Goal: Task Accomplishment & Management: Use online tool/utility

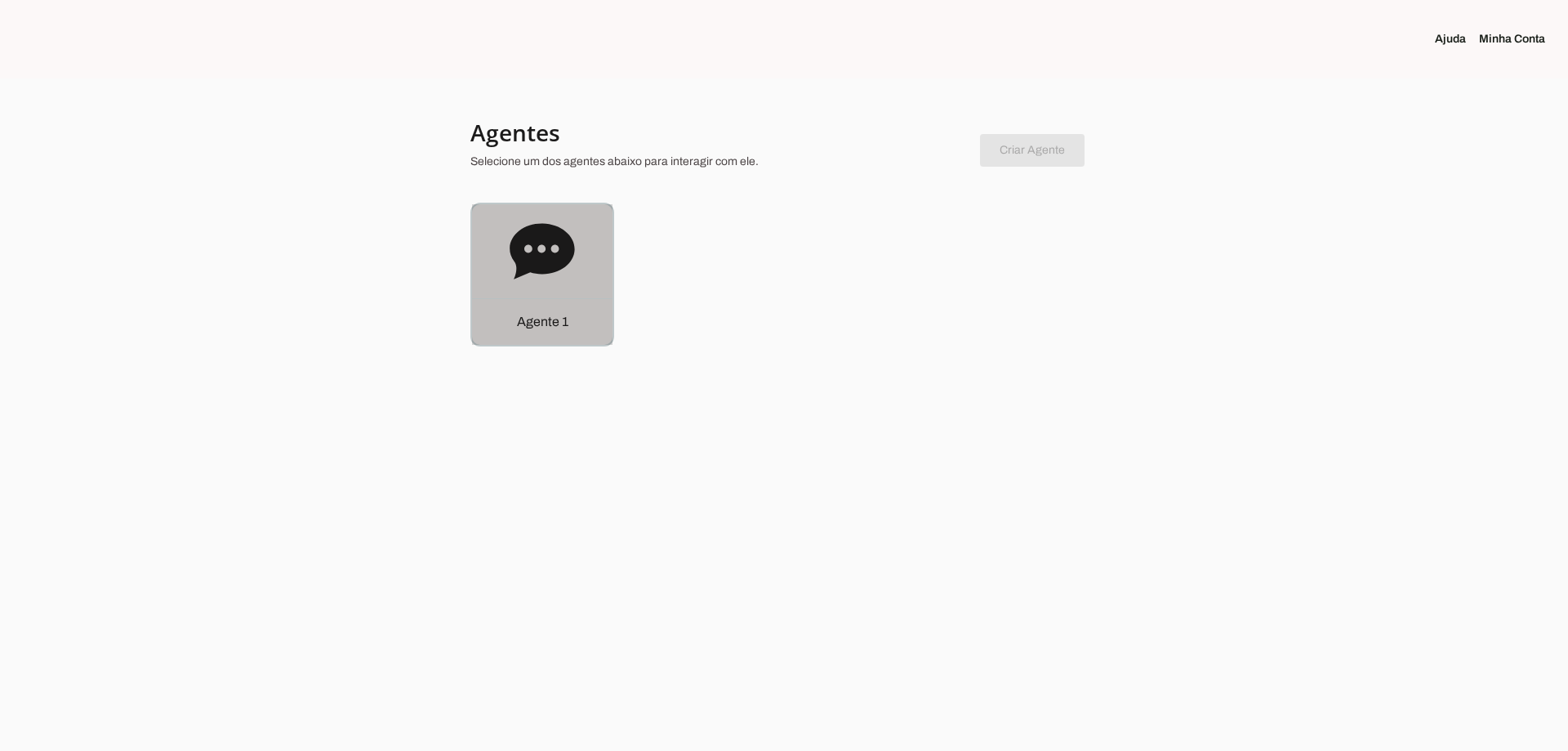
click at [556, 263] on icon at bounding box center [542, 250] width 64 height 55
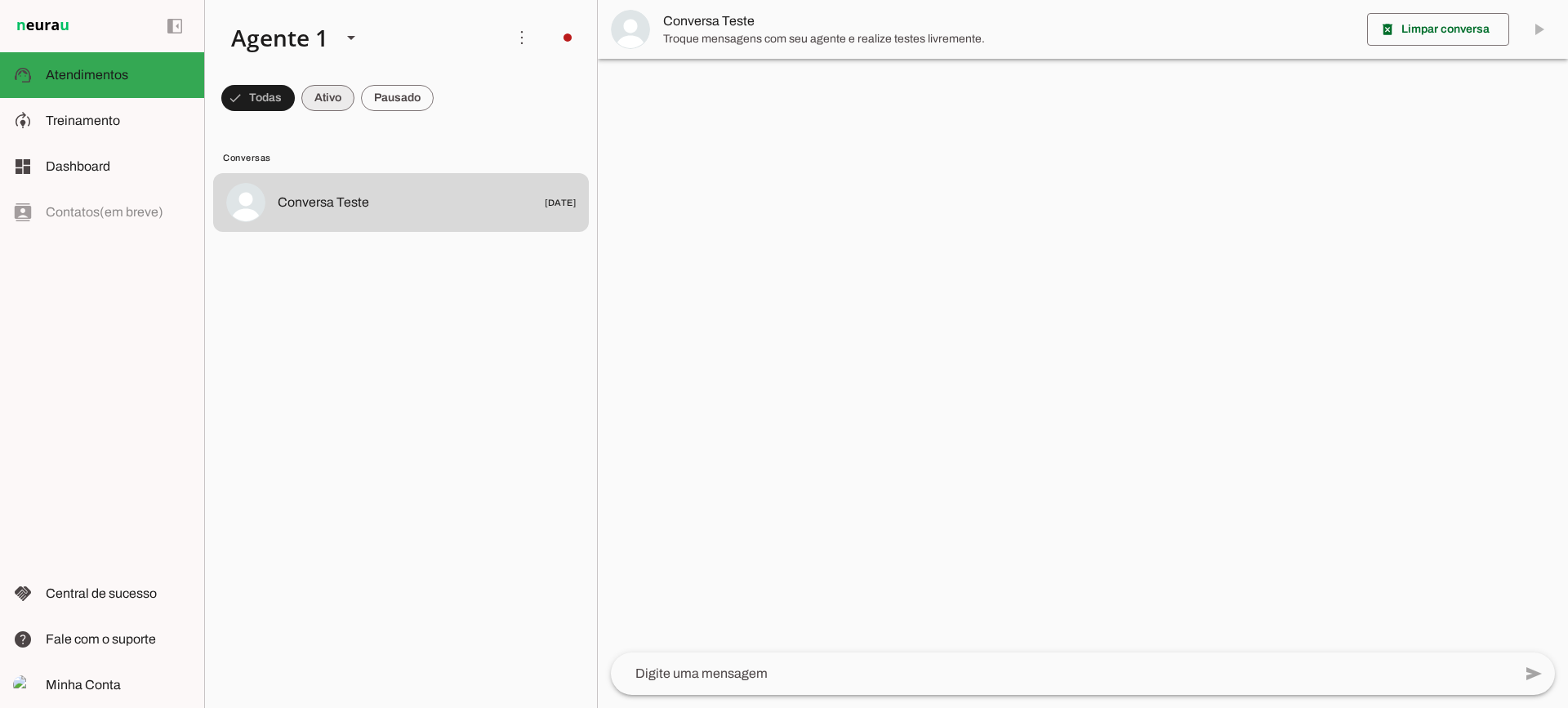
click at [330, 99] on span at bounding box center [328, 97] width 53 height 39
click at [410, 98] on span at bounding box center [397, 97] width 73 height 39
drag, startPoint x: 306, startPoint y: 97, endPoint x: 305, endPoint y: 72, distance: 25.0
click at [305, 97] on span at bounding box center [313, 97] width 53 height 39
click at [416, 97] on span at bounding box center [397, 97] width 73 height 39
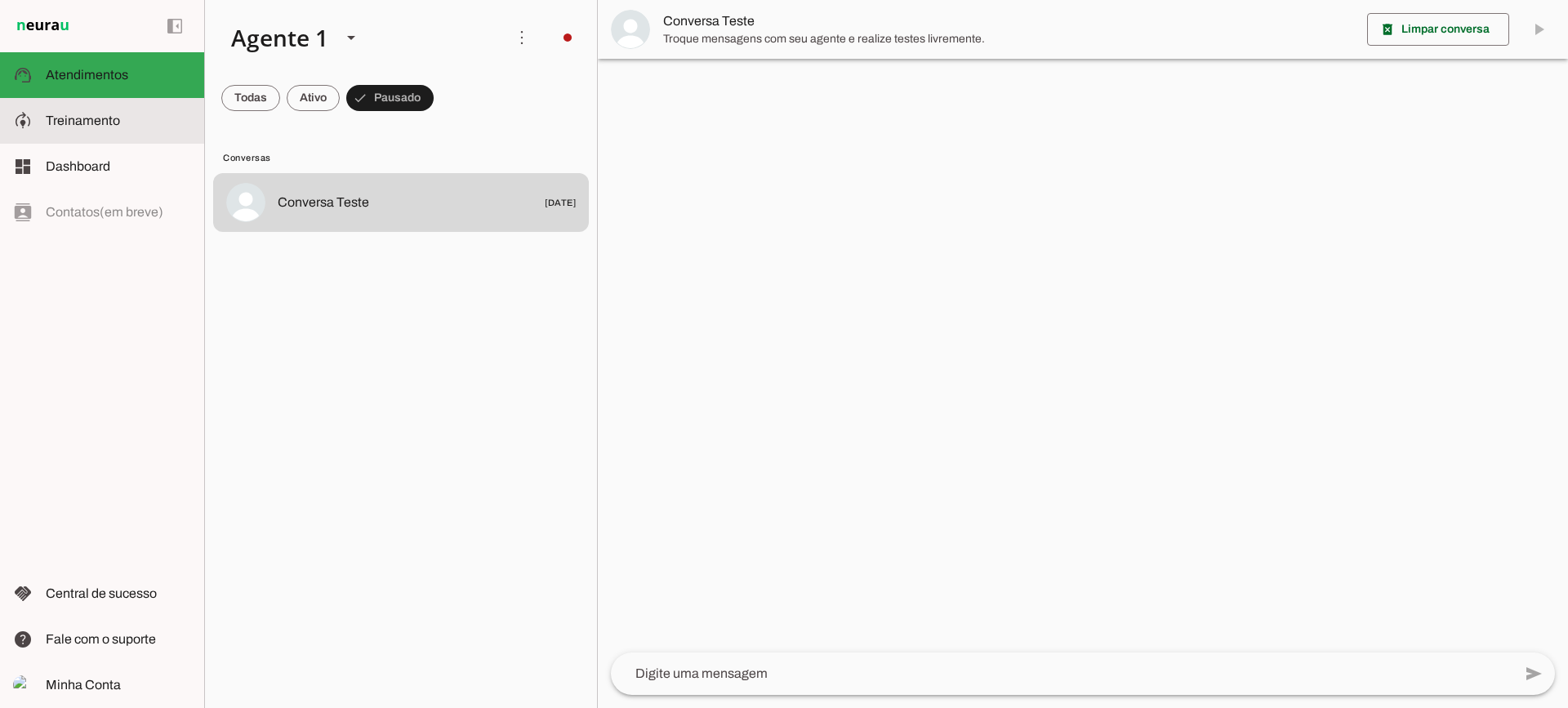
click at [82, 102] on md-item "model_training Treinamento Treinamento" at bounding box center [102, 121] width 204 height 45
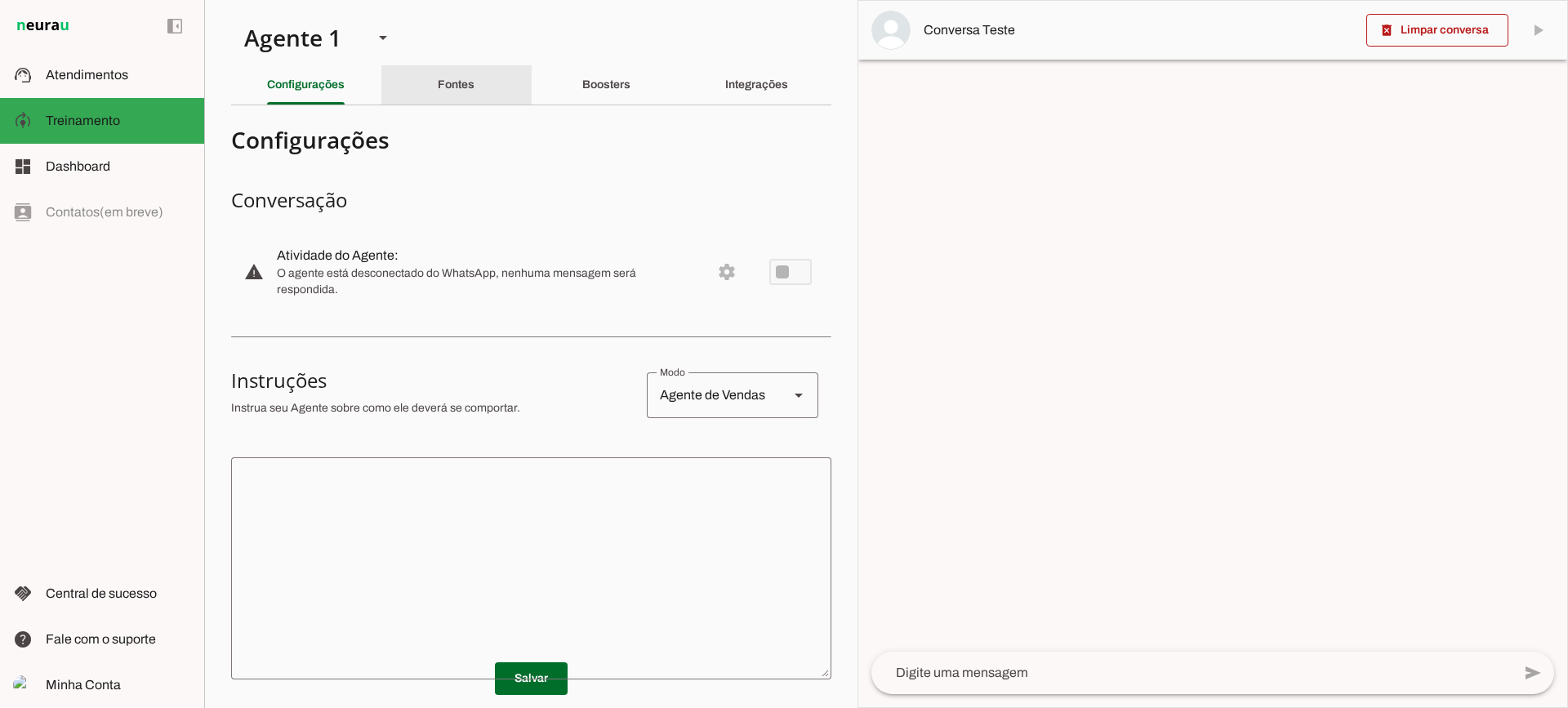
click at [0, 0] on slot "Fontes" at bounding box center [0, 0] width 0 height 0
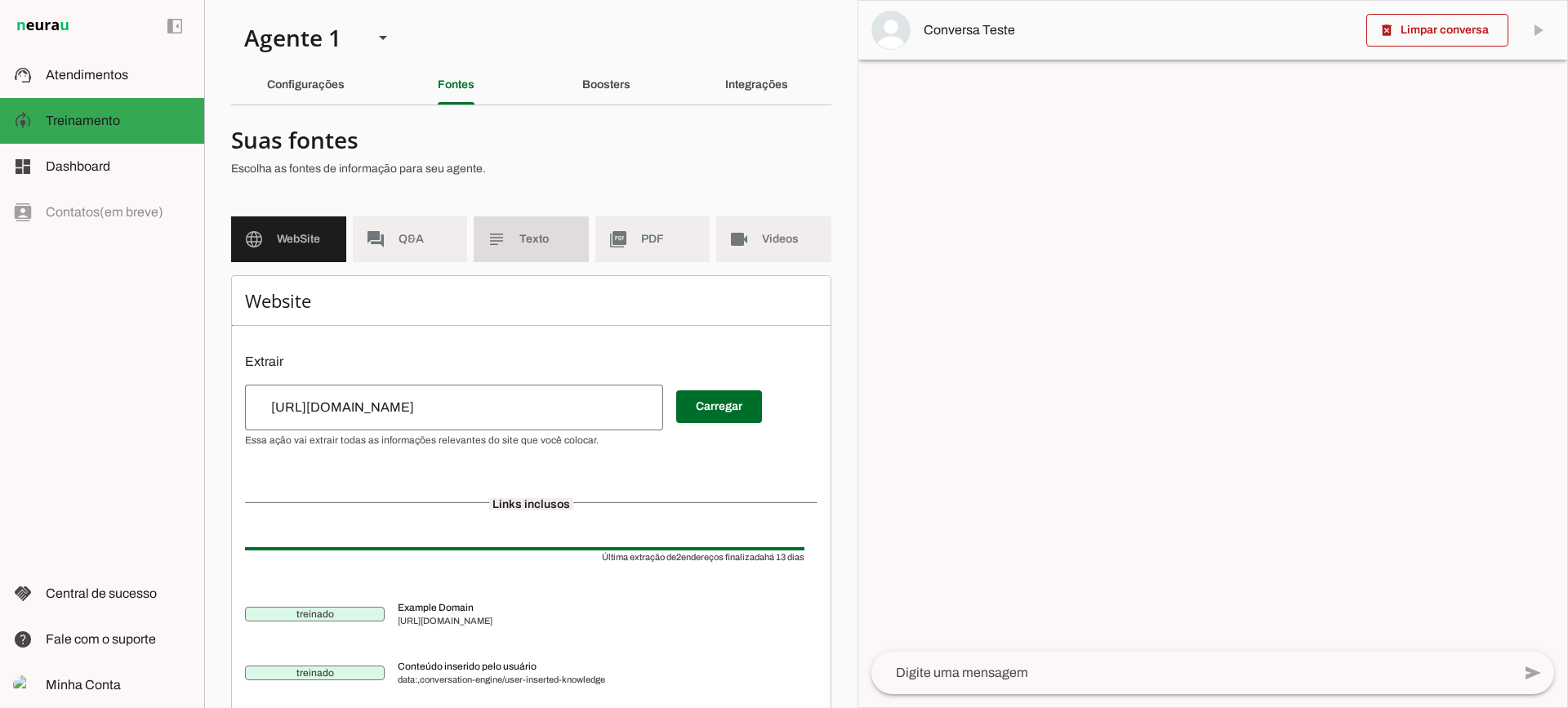
click at [521, 245] on span "Texto" at bounding box center [548, 240] width 56 height 17
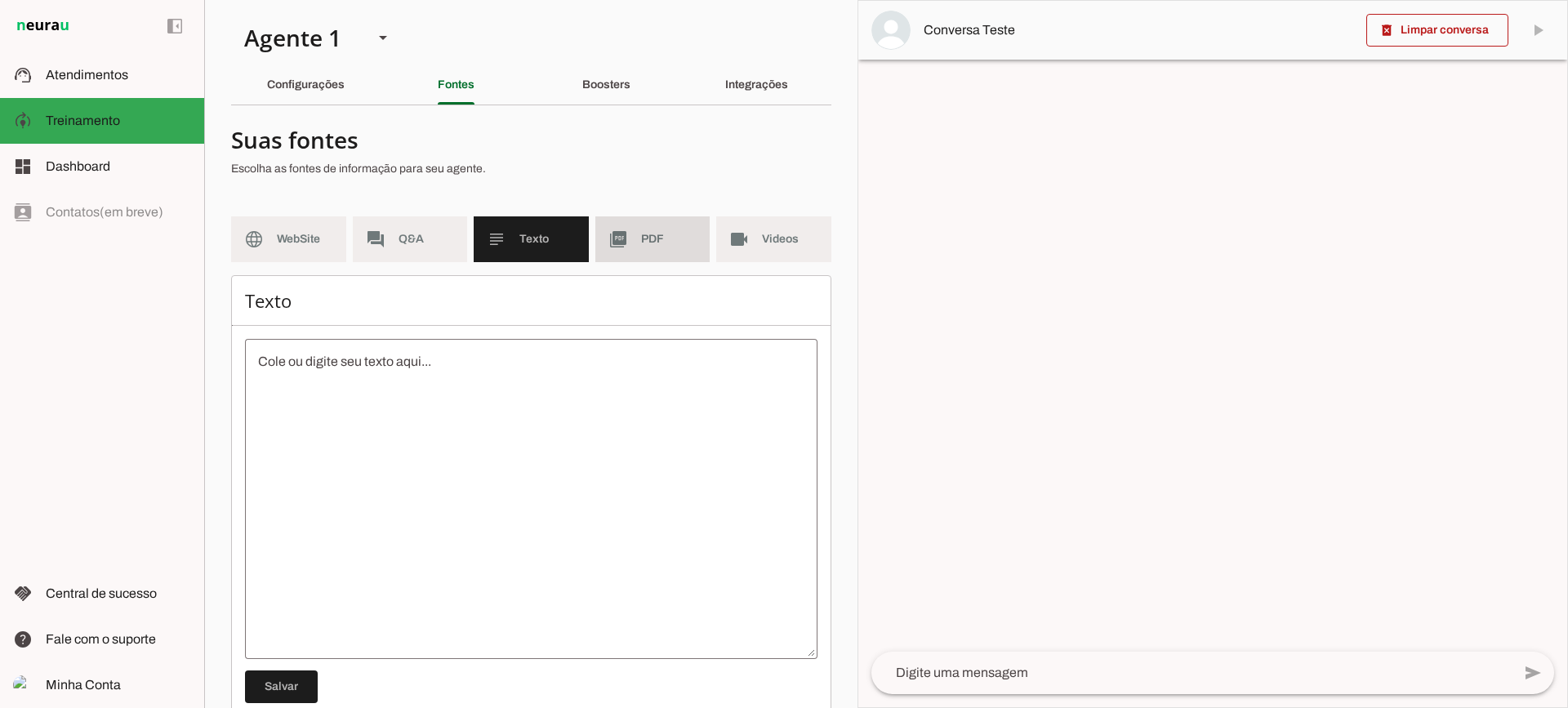
click at [638, 230] on md-item "picture_as_pdf PDF" at bounding box center [653, 239] width 115 height 45
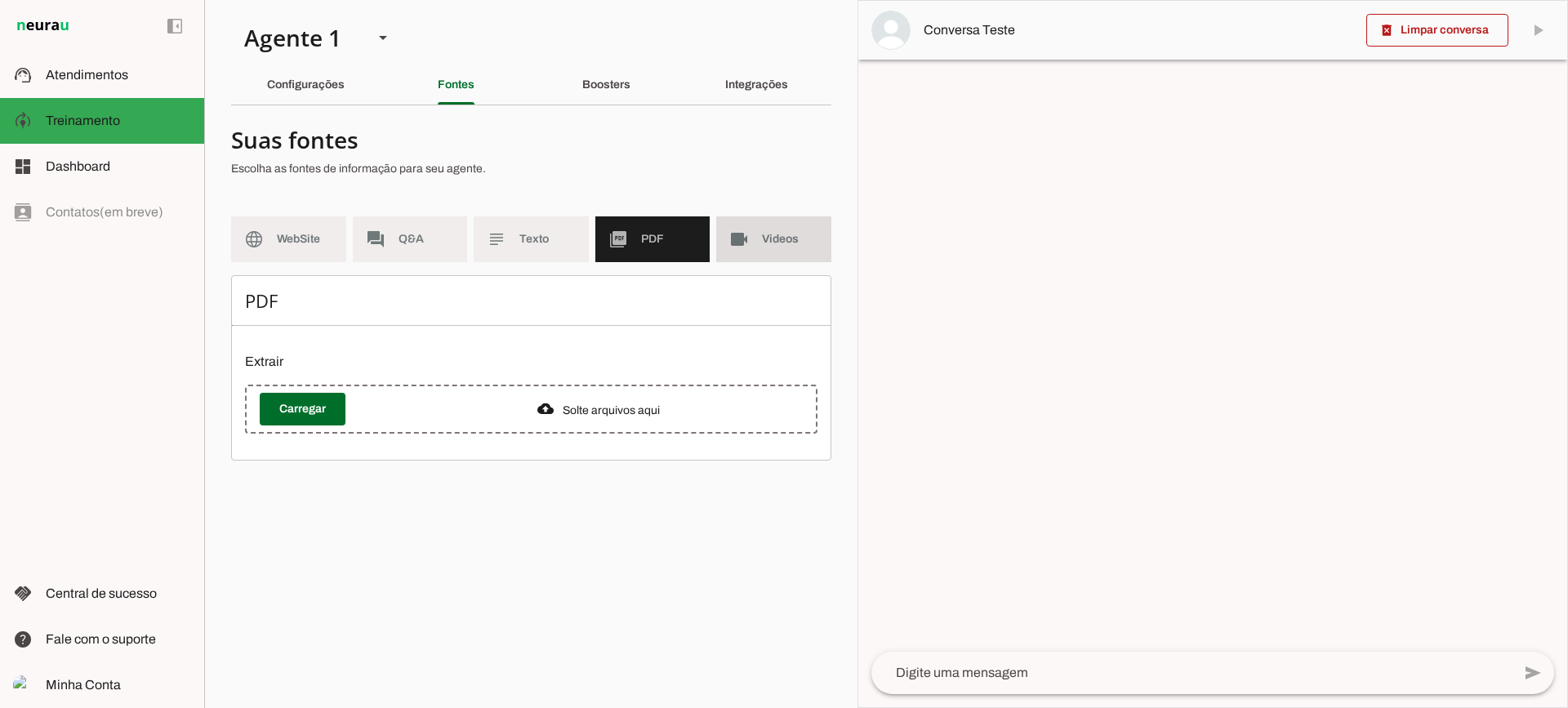
click at [774, 250] on md-item "videocam Videos" at bounding box center [773, 239] width 115 height 45
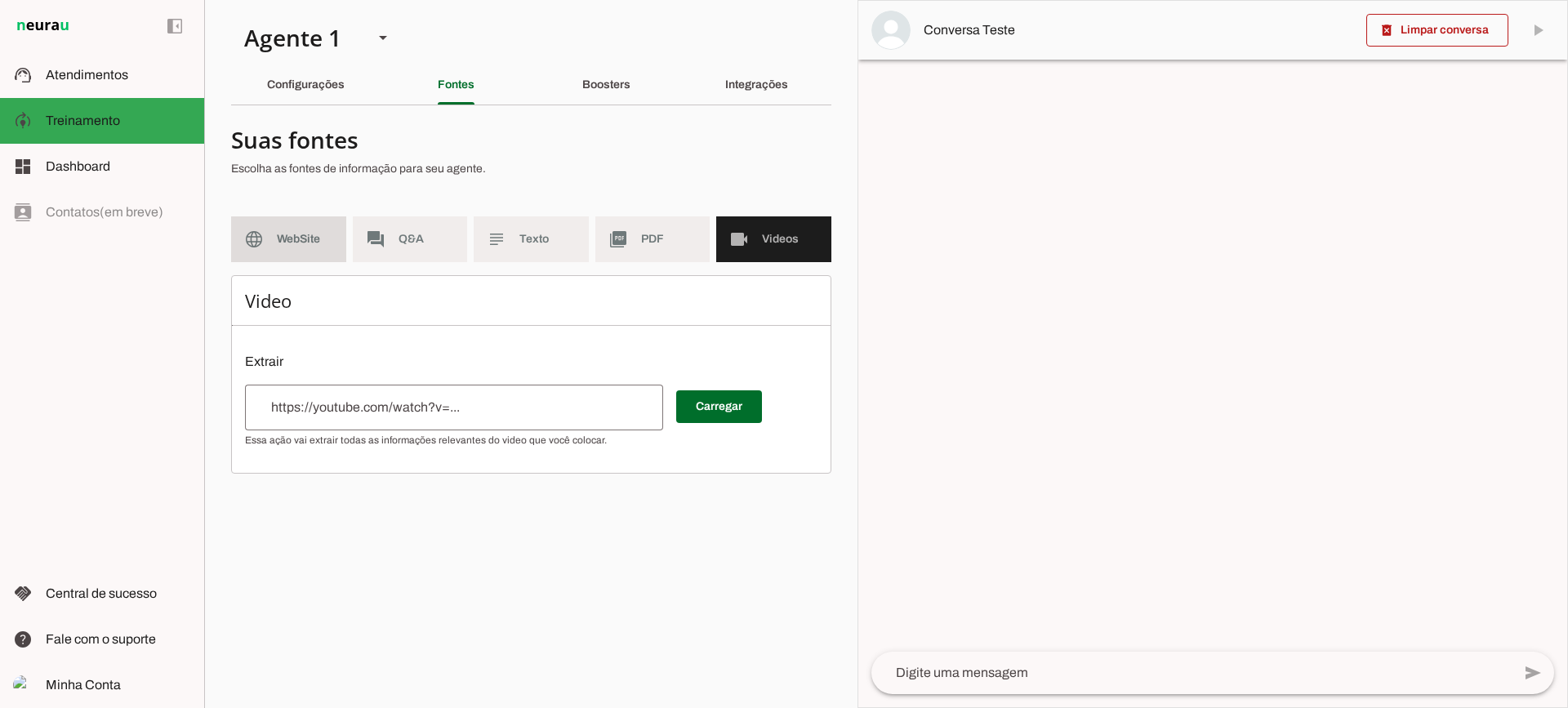
click at [314, 238] on span "WebSite" at bounding box center [305, 240] width 56 height 17
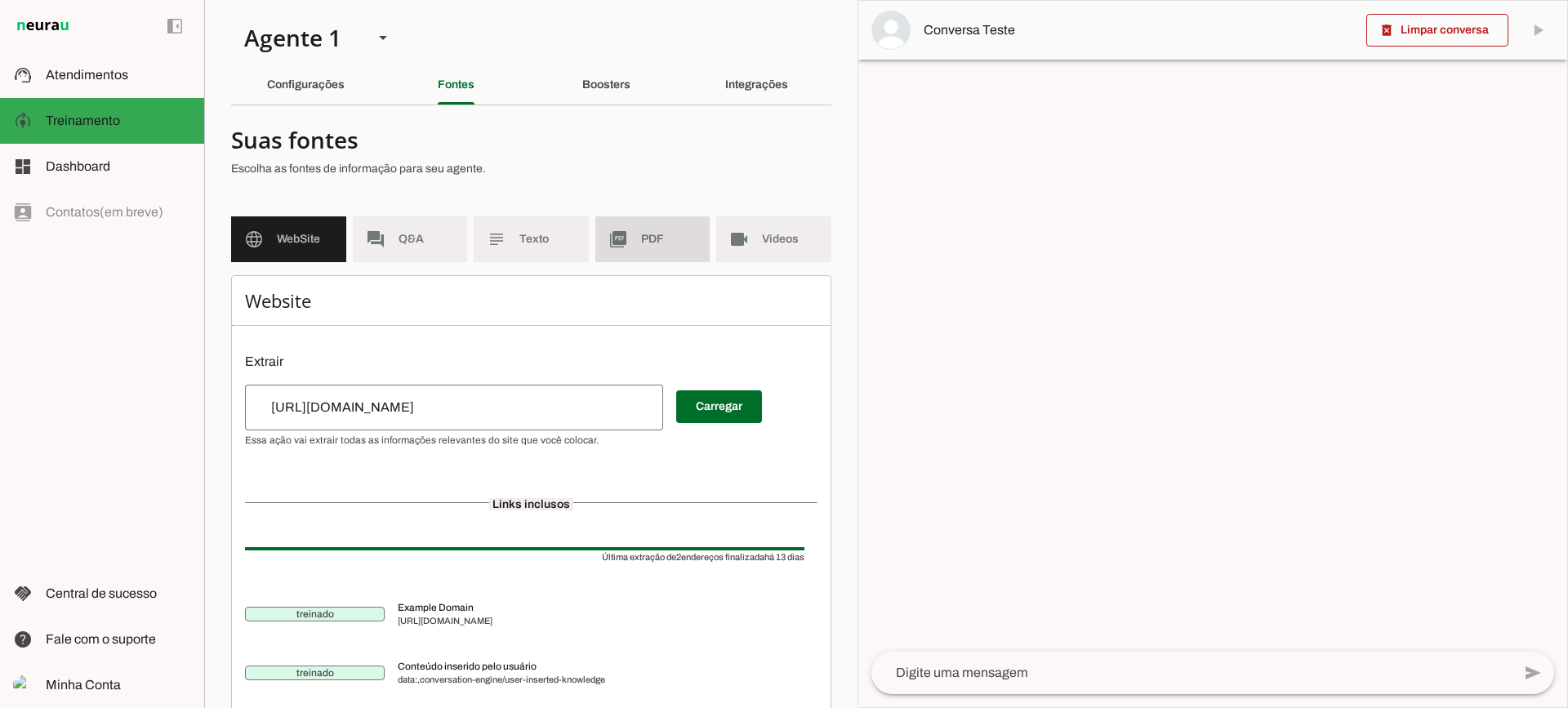
click at [672, 250] on md-item "picture_as_pdf PDF" at bounding box center [653, 239] width 115 height 45
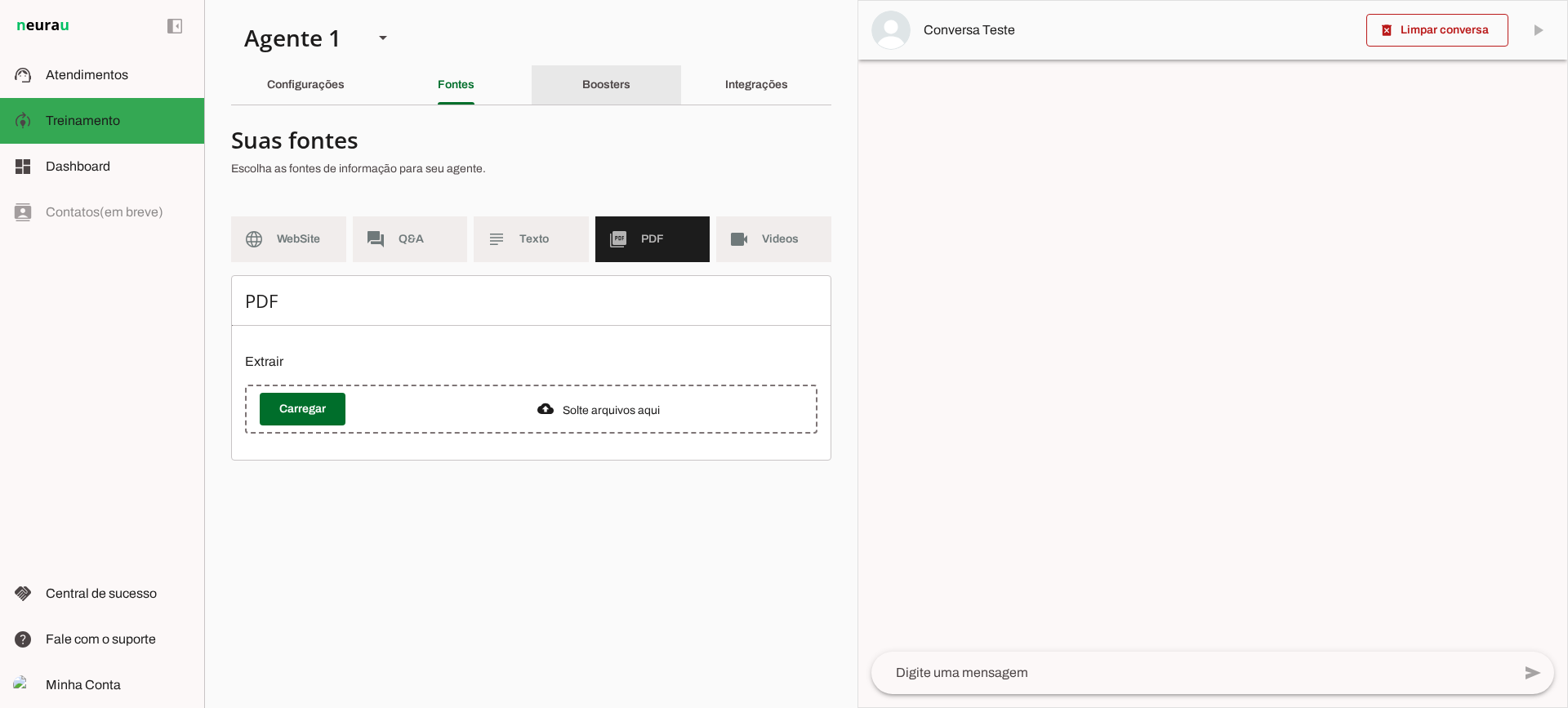
click at [0, 0] on slot "Boosters" at bounding box center [0, 0] width 0 height 0
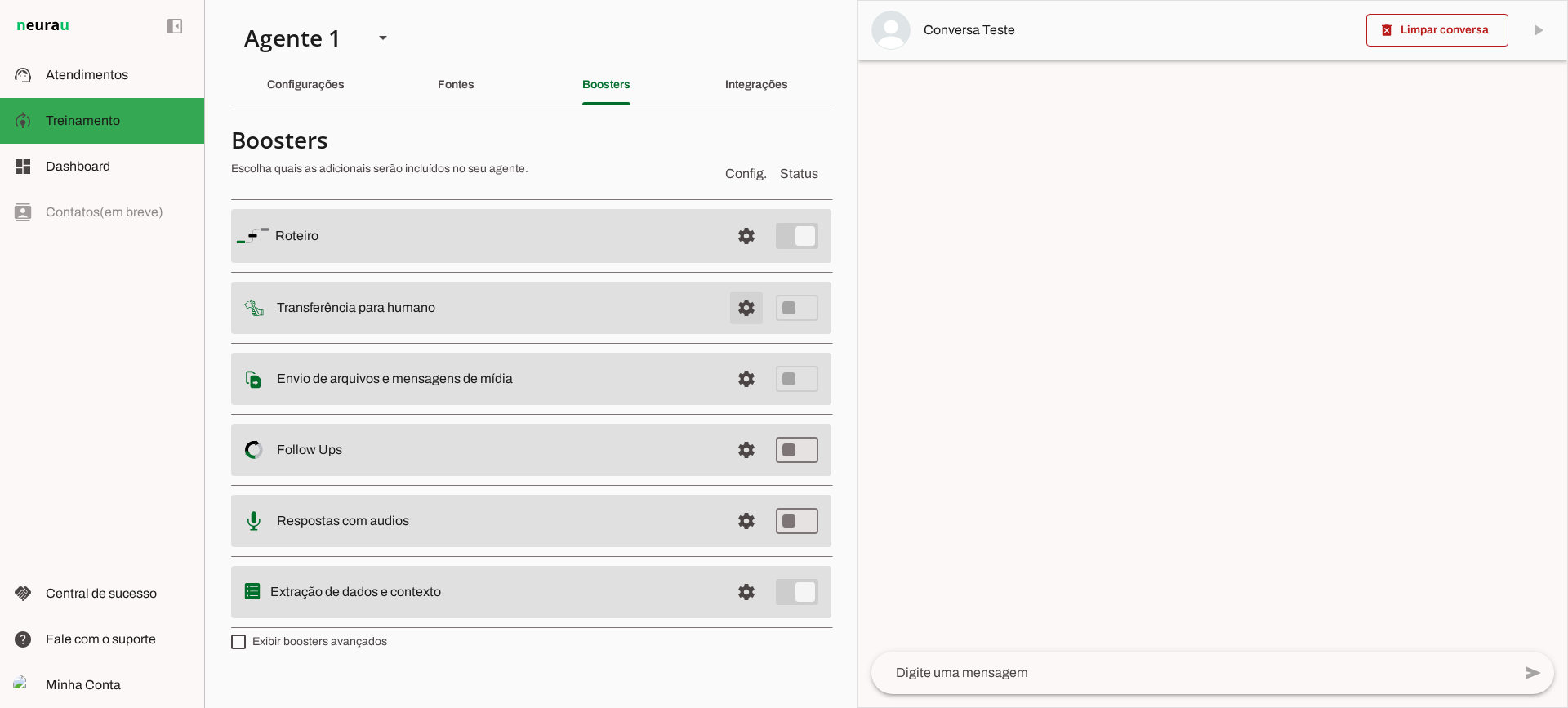
click at [751, 310] on span at bounding box center [746, 307] width 39 height 39
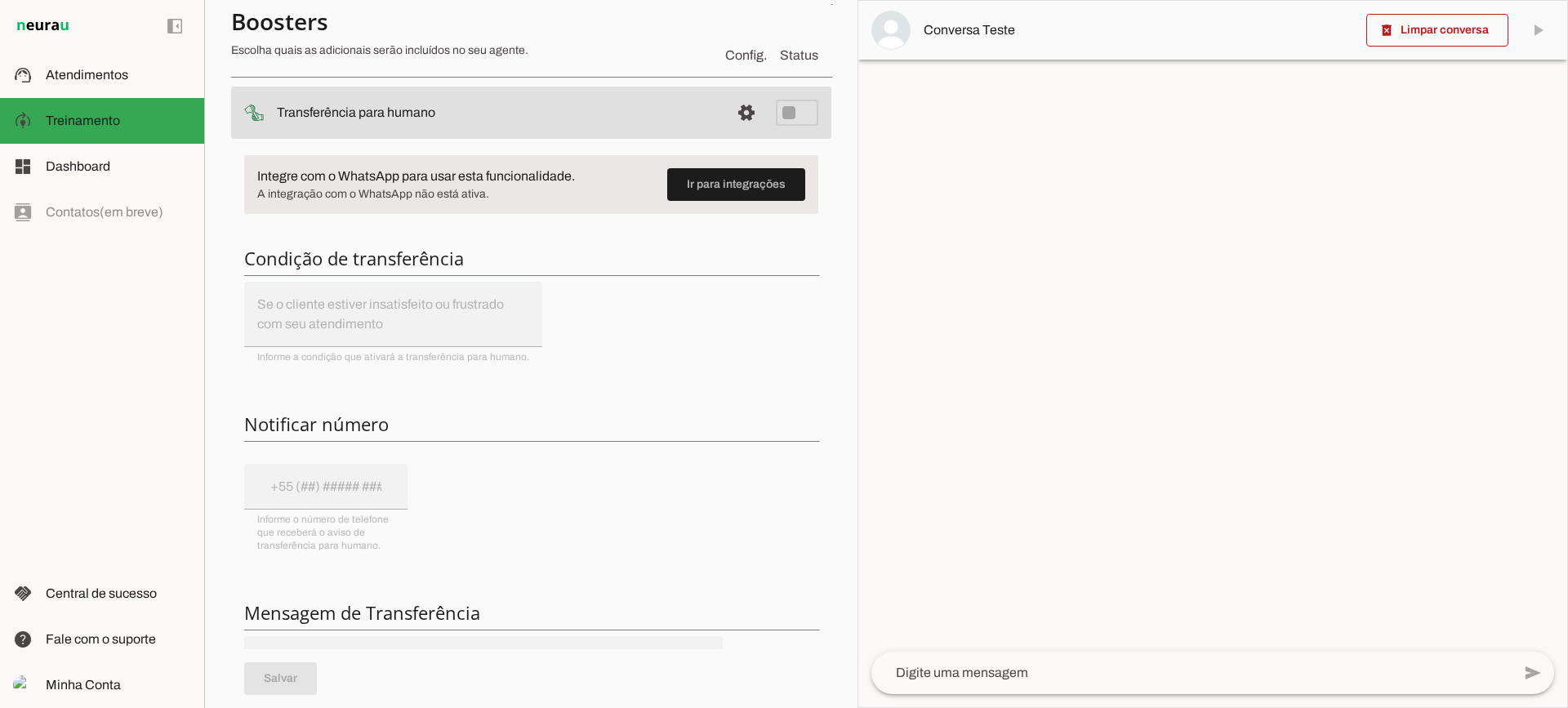
scroll to position [164, 0]
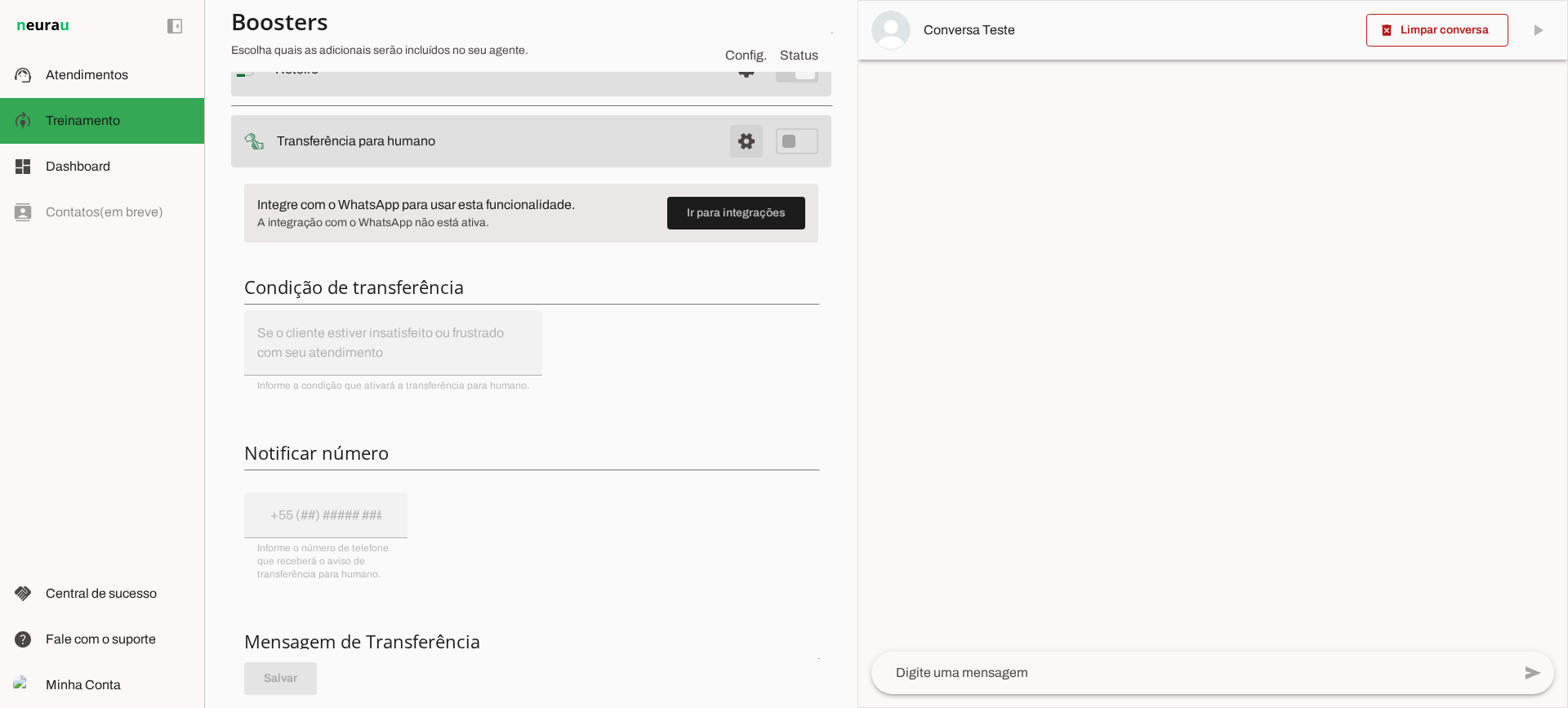
click at [729, 142] on span at bounding box center [746, 140] width 39 height 39
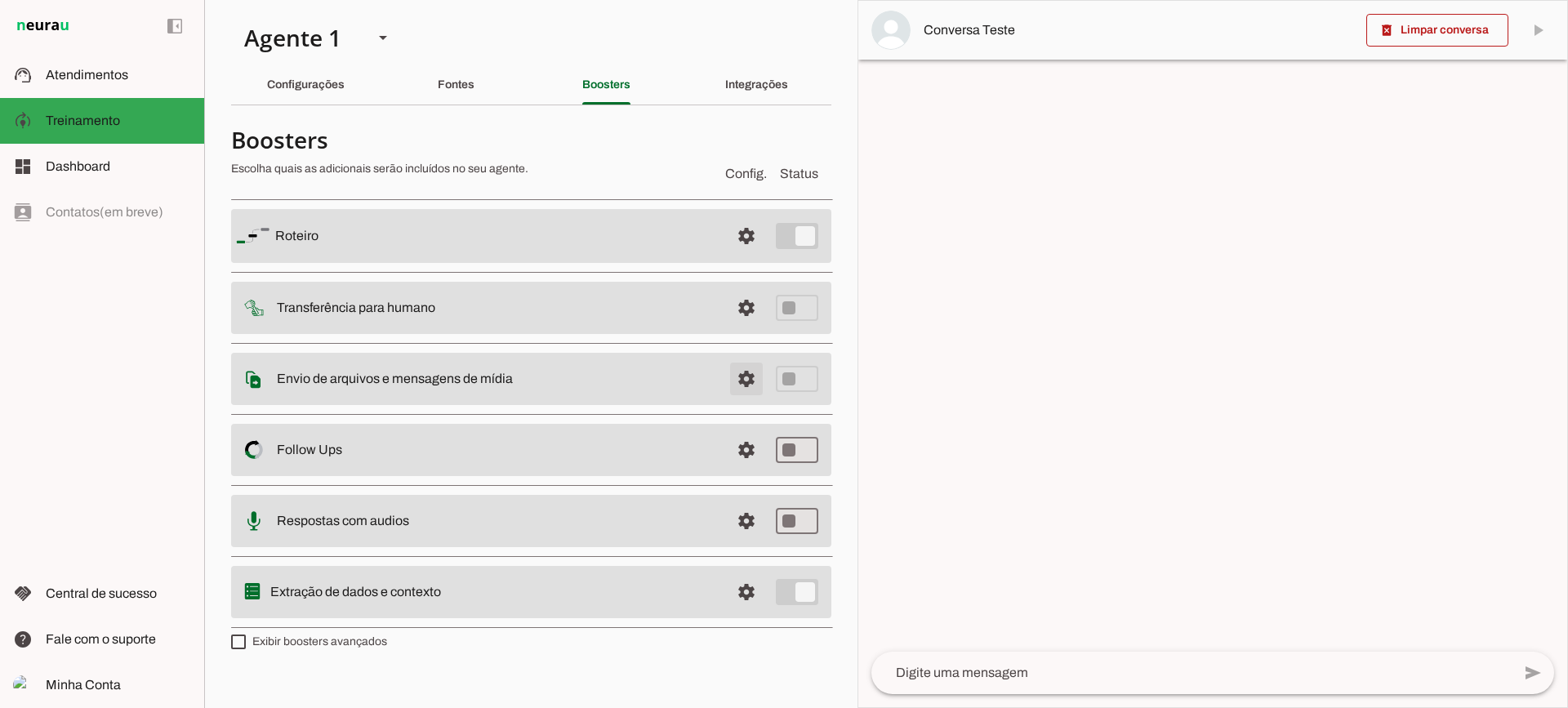
click at [727, 375] on span at bounding box center [746, 378] width 39 height 39
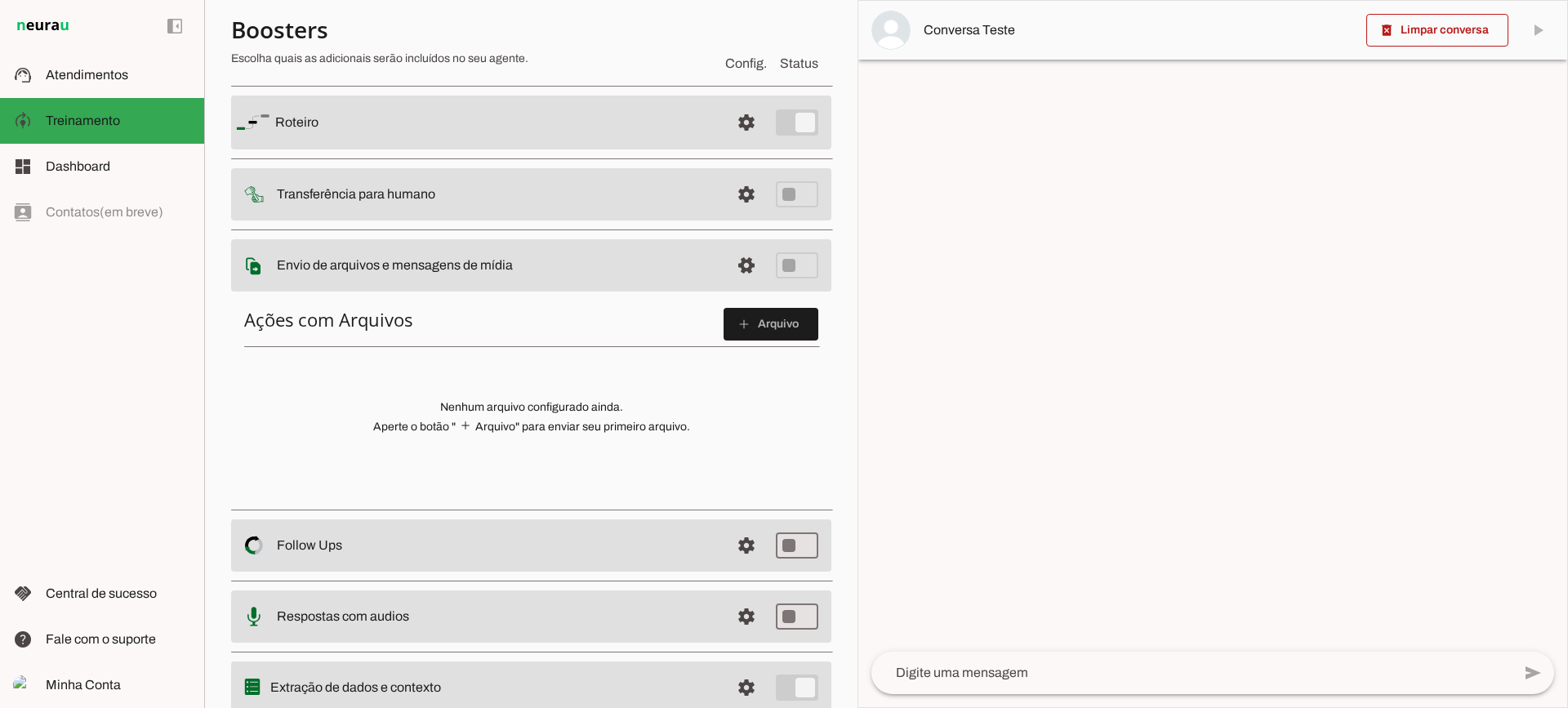
scroll to position [82, 0]
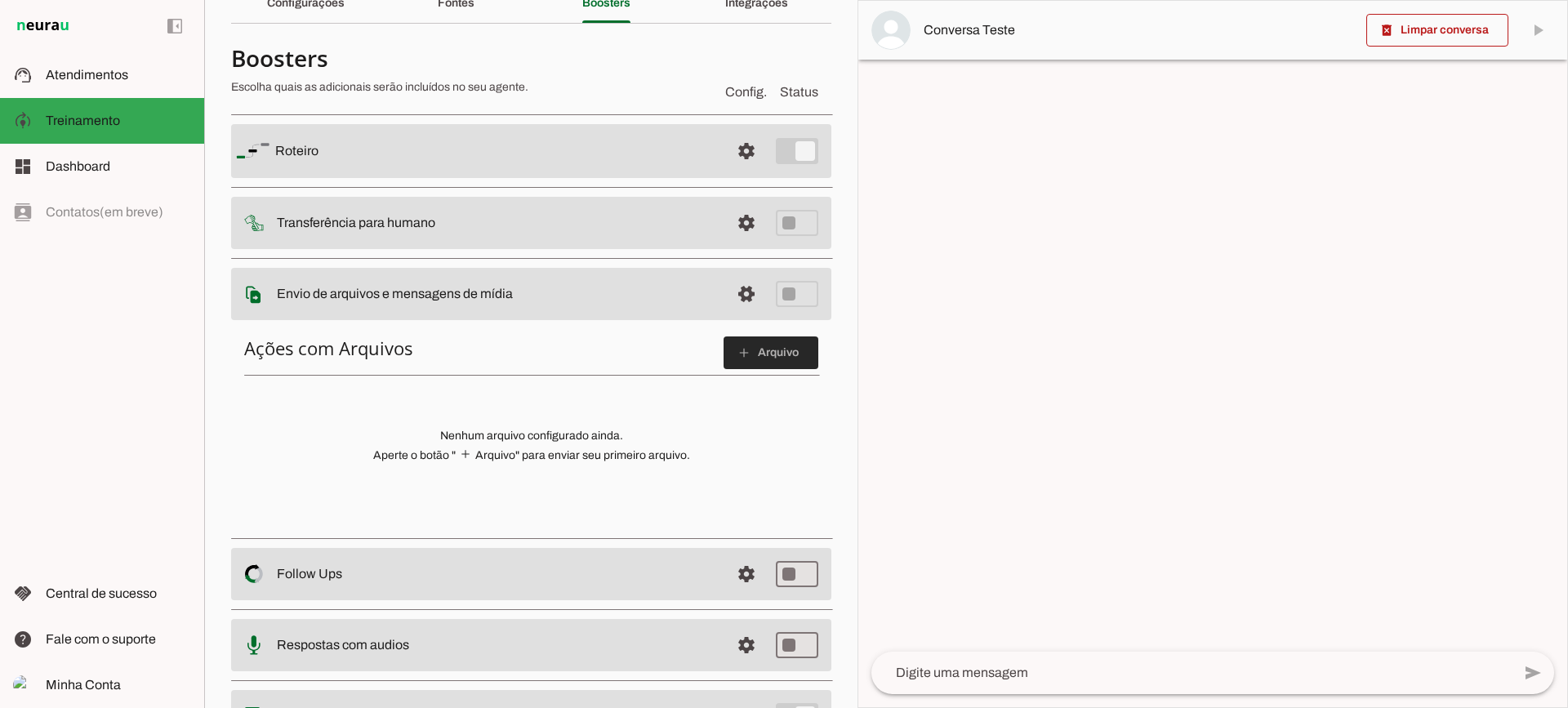
click at [724, 358] on span at bounding box center [771, 352] width 95 height 39
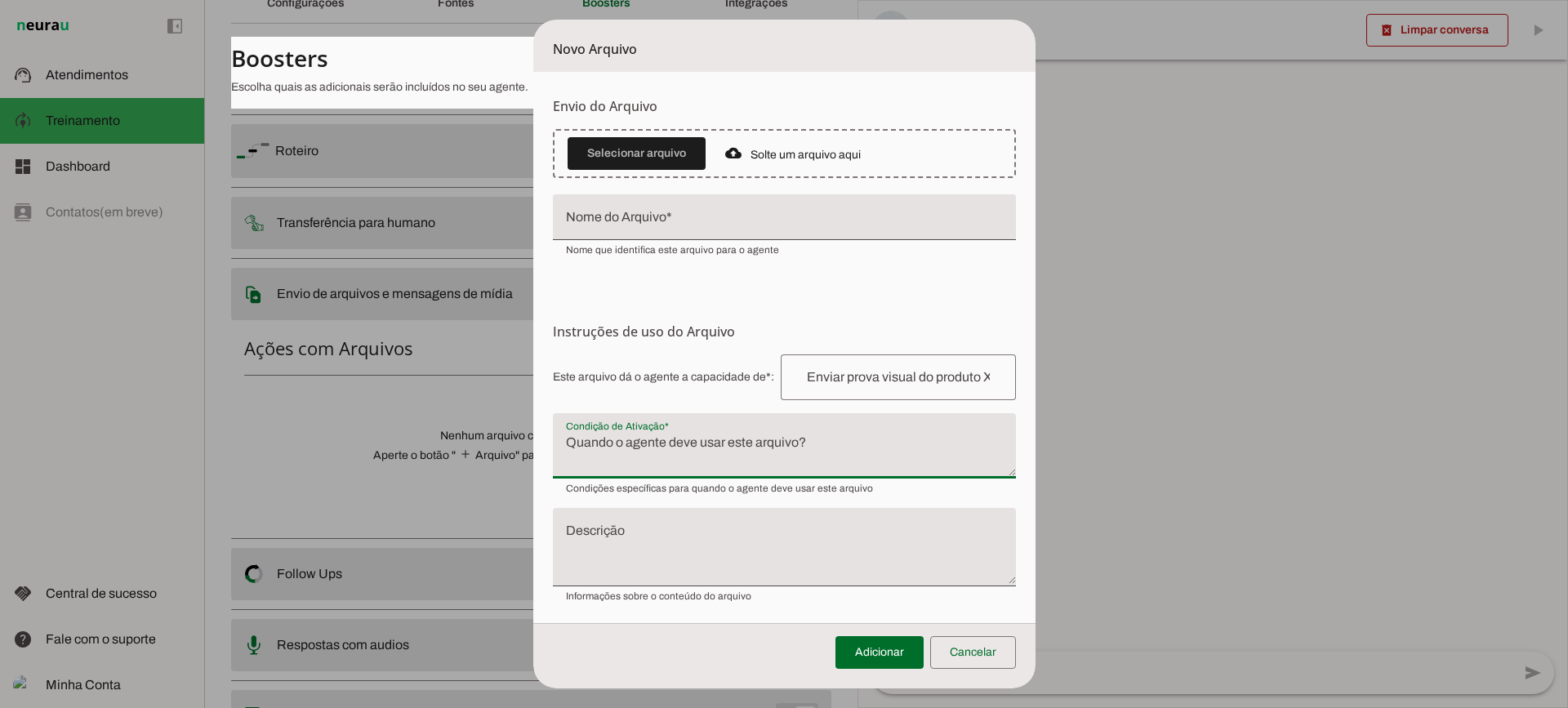
click at [695, 442] on textarea "Condição de Ativação" at bounding box center [784, 452] width 463 height 39
click at [986, 651] on span at bounding box center [973, 652] width 86 height 39
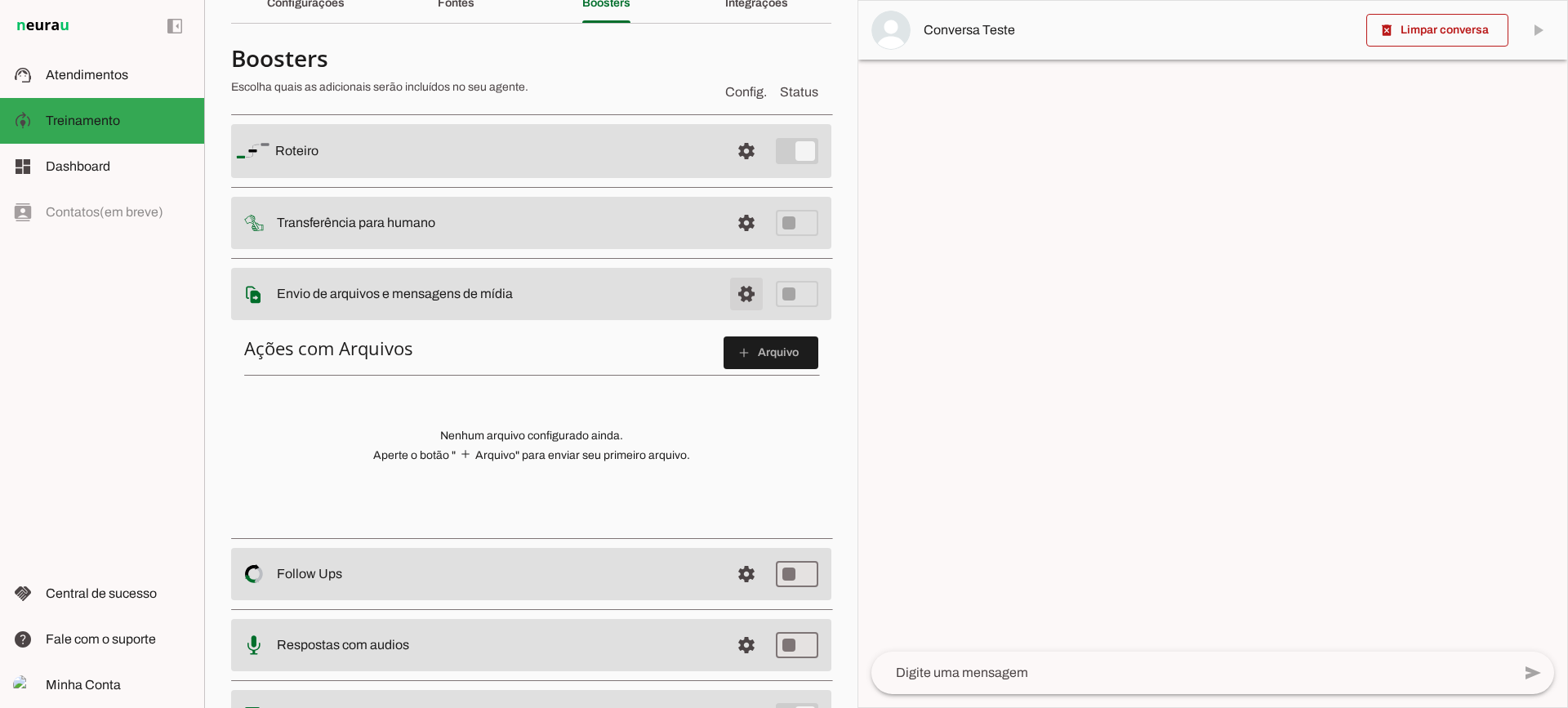
click at [730, 294] on span at bounding box center [746, 293] width 39 height 39
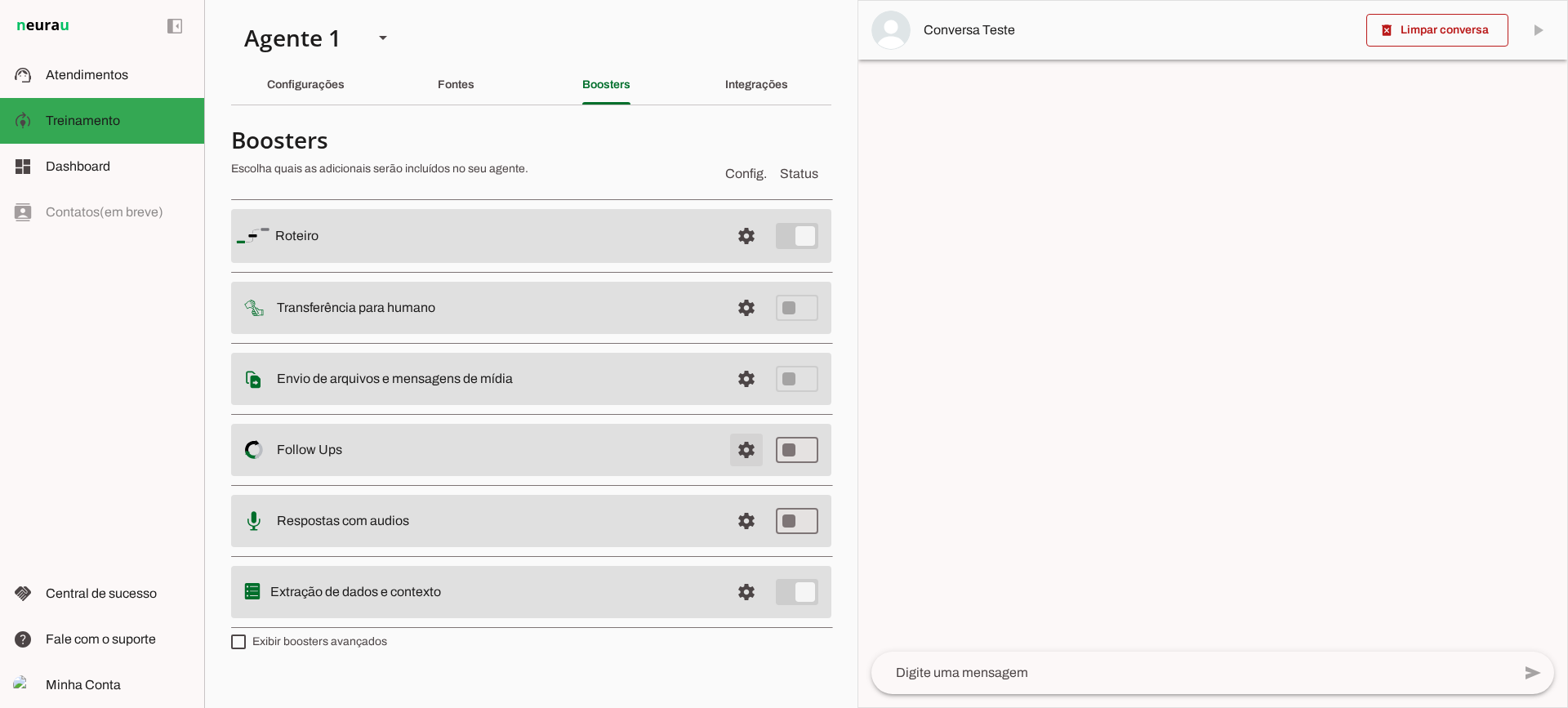
click at [760, 452] on span at bounding box center [746, 449] width 39 height 39
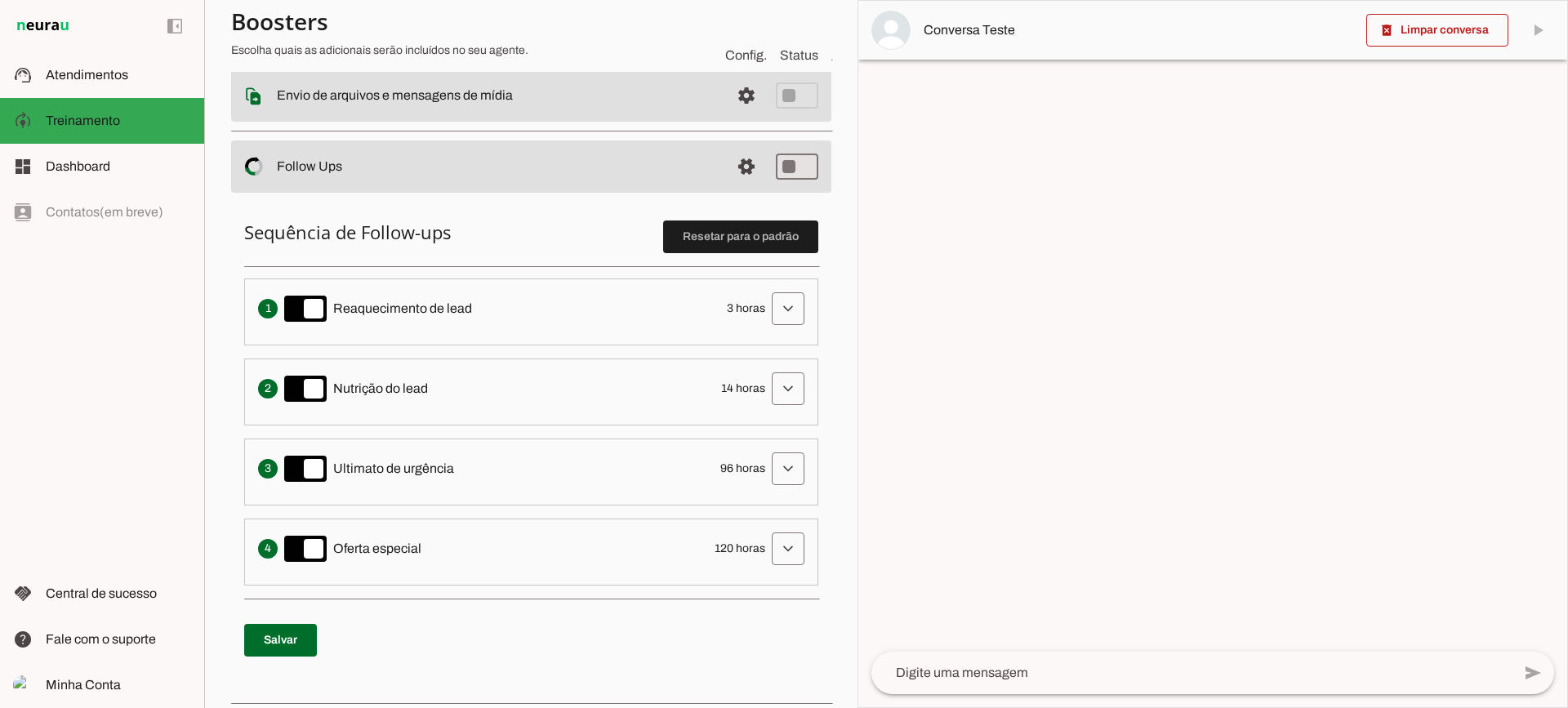
scroll to position [326, 0]
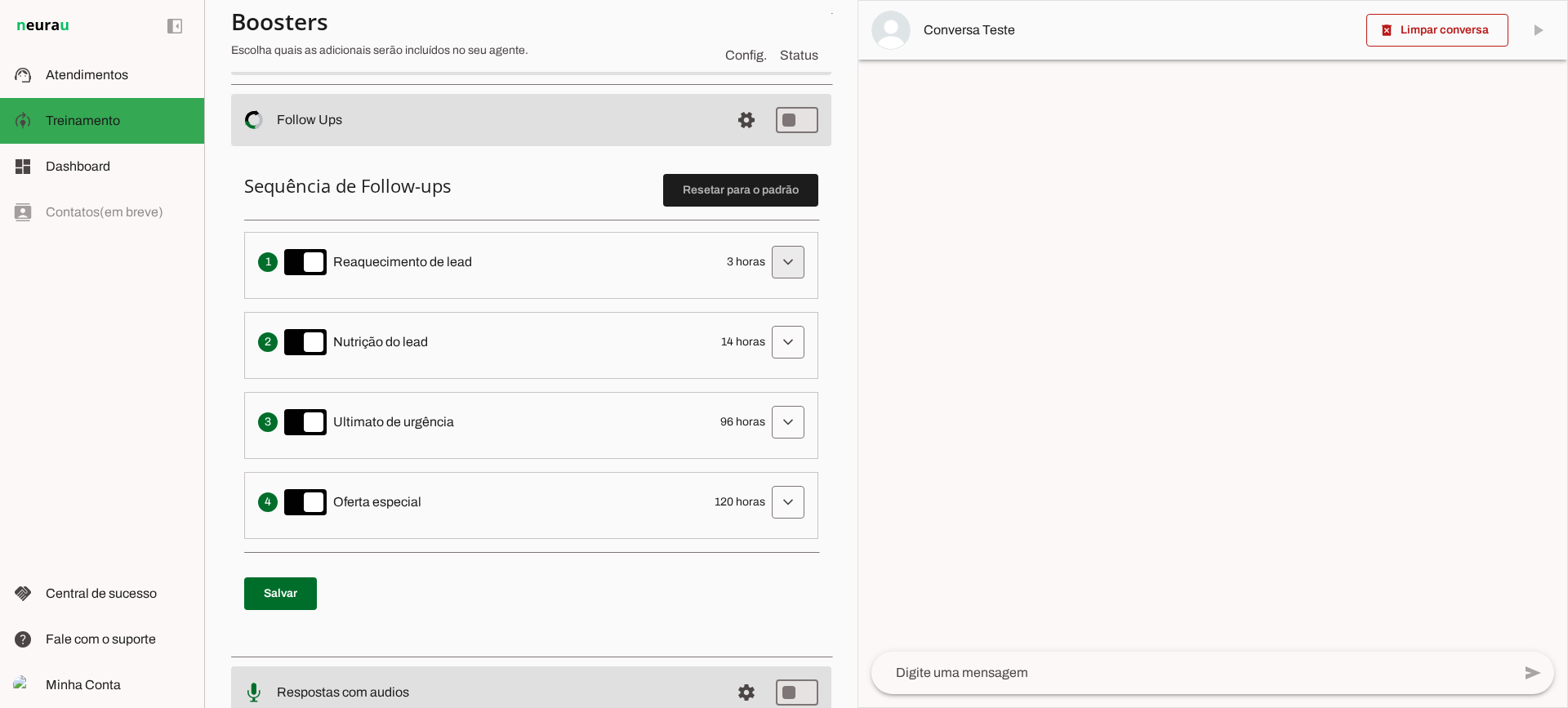
click at [768, 260] on span at bounding box center [787, 262] width 39 height 39
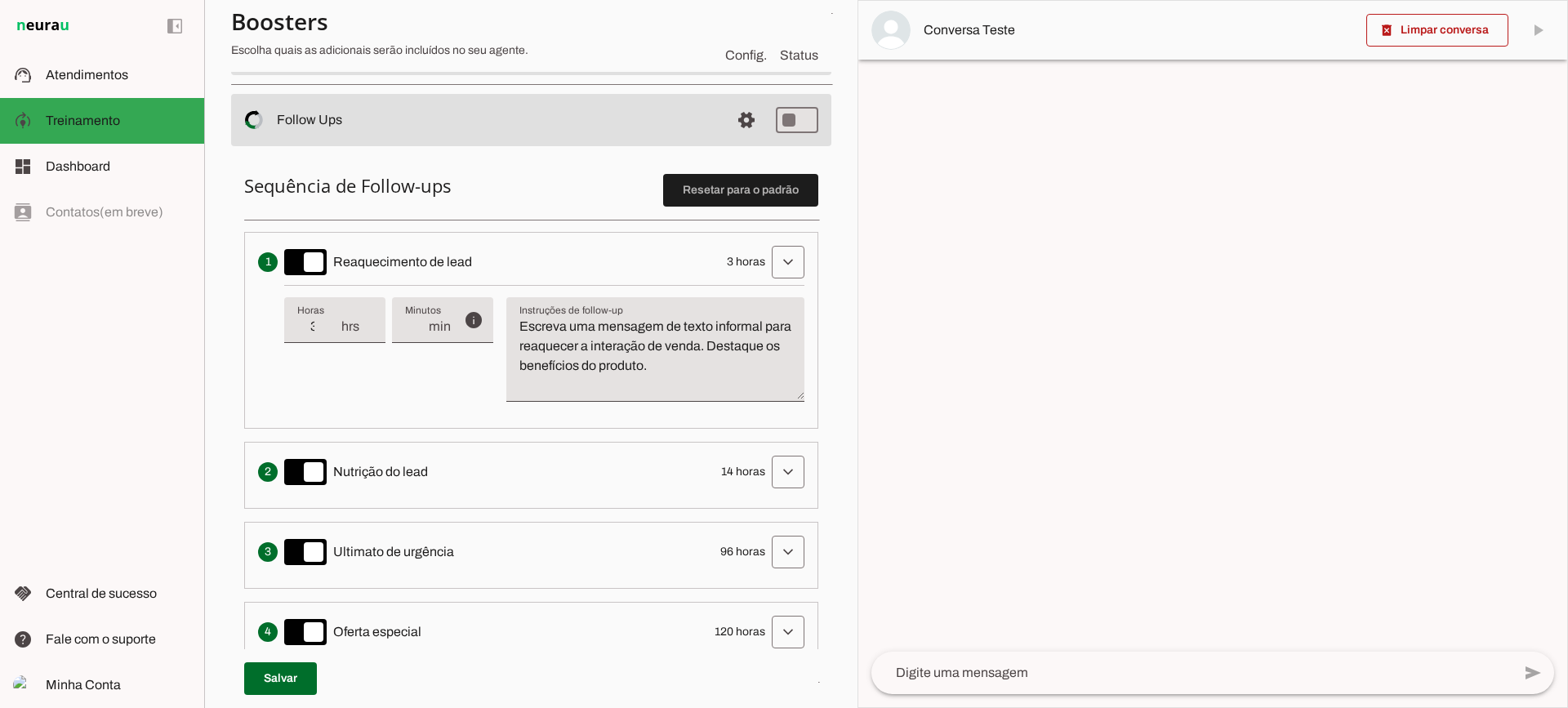
click at [330, 340] on div "3 hrs" at bounding box center [335, 320] width 102 height 45
type input "2"
type md-filled-text-field "2"
click at [332, 335] on input "2" at bounding box center [318, 327] width 42 height 20
type input "1"
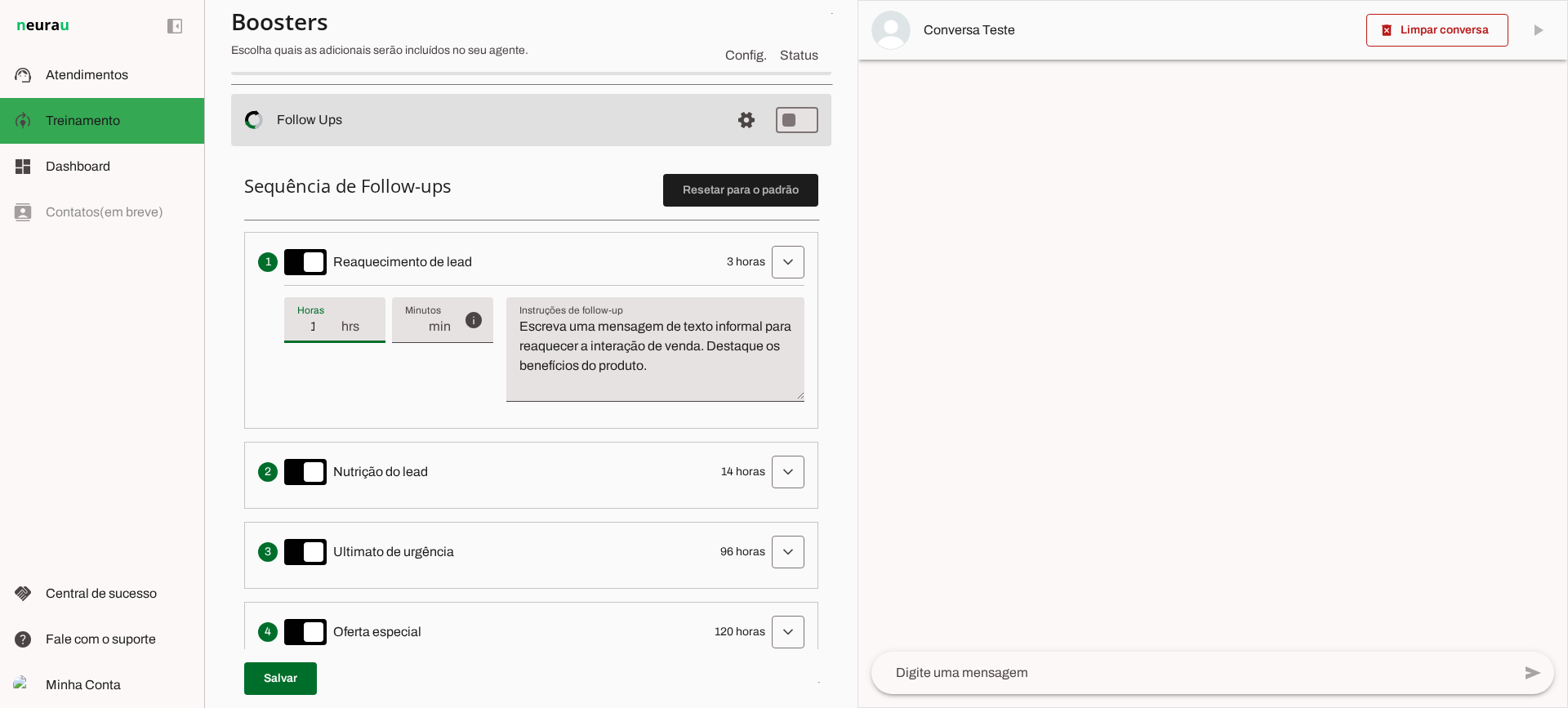
type md-filled-text-field "1"
click at [332, 335] on input "1" at bounding box center [318, 327] width 42 height 20
type input "2"
type md-filled-text-field "2"
click at [330, 325] on input "2" at bounding box center [318, 327] width 42 height 20
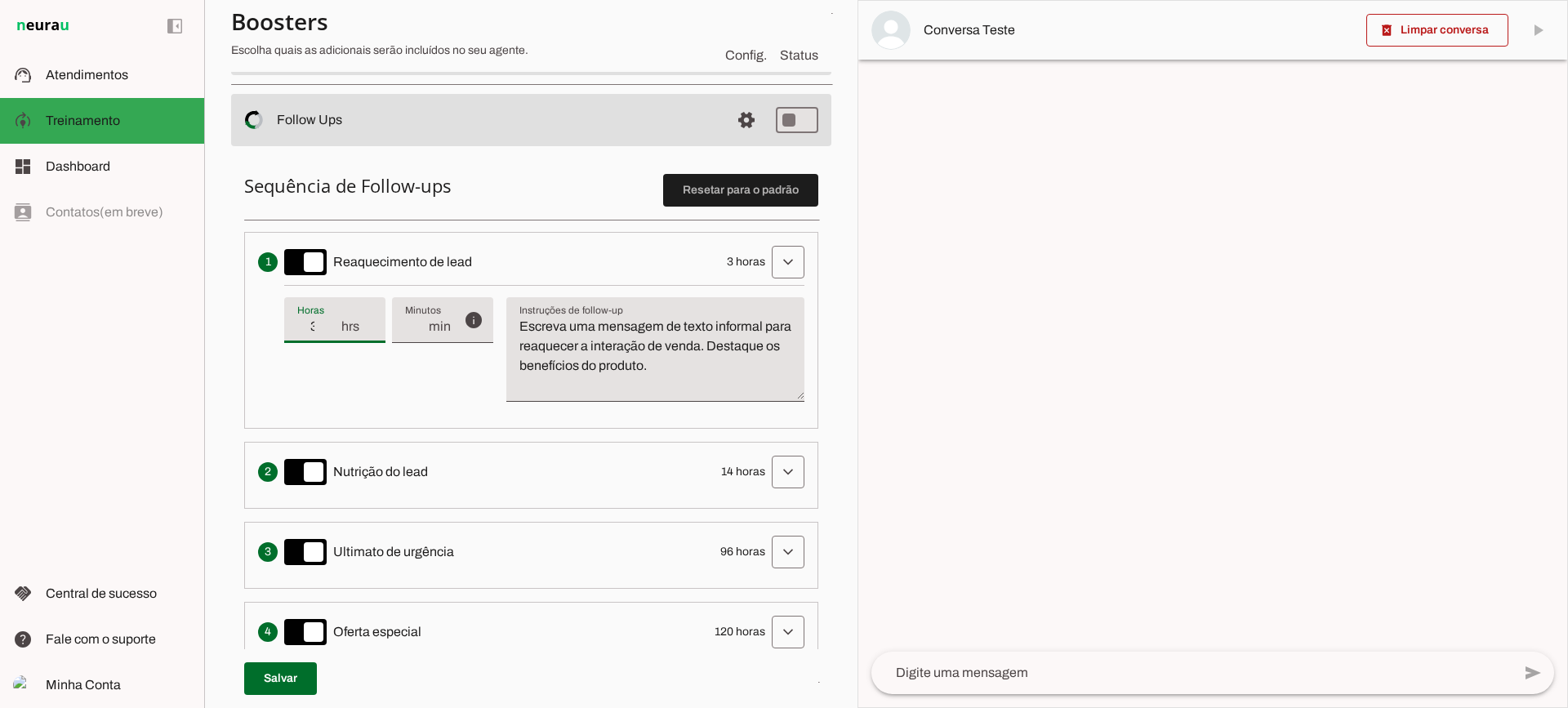
type input "3"
type md-filled-text-field "3"
click at [330, 325] on input "3" at bounding box center [318, 327] width 42 height 20
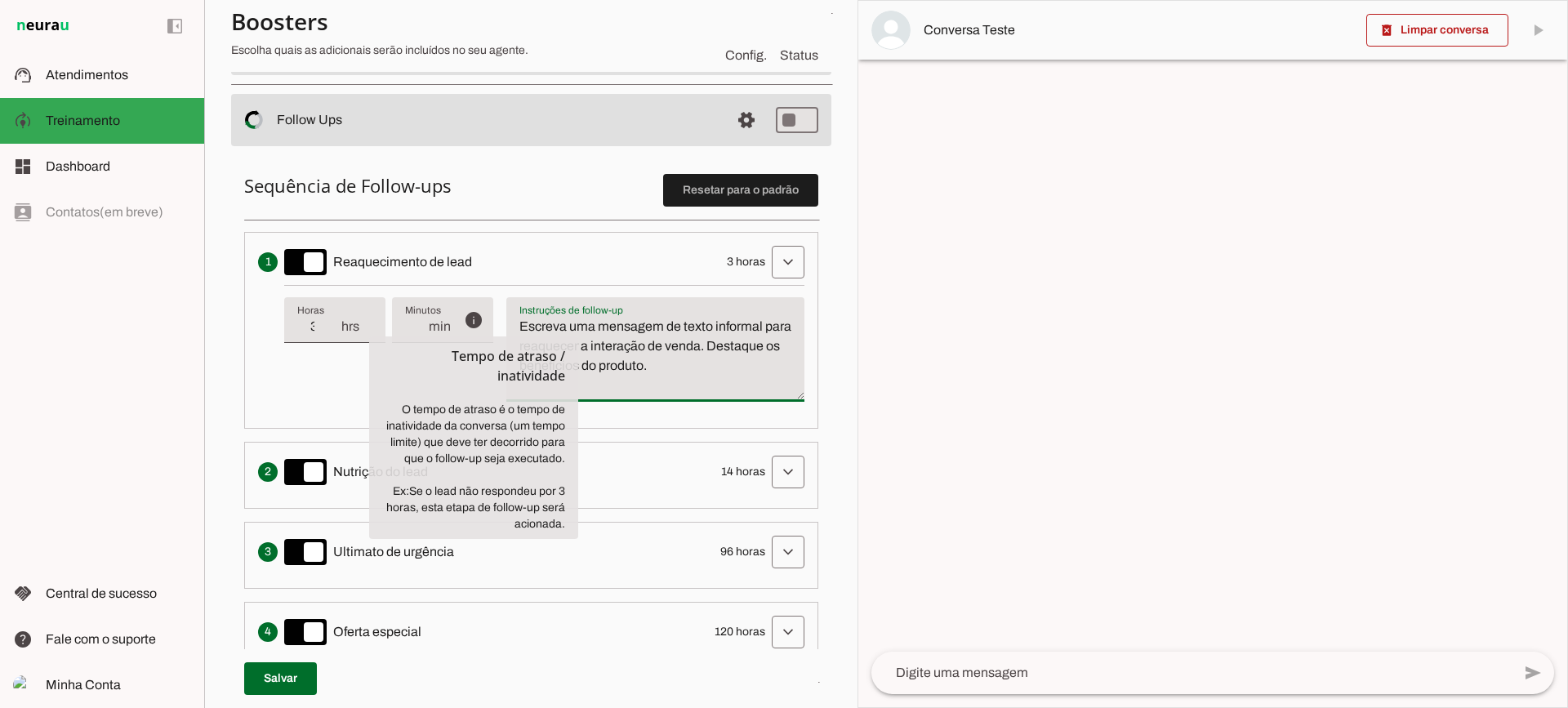
click at [662, 359] on textarea "Escreva uma mensagem de texto informal para reaquecer a interação de venda. Des…" at bounding box center [655, 356] width 298 height 78
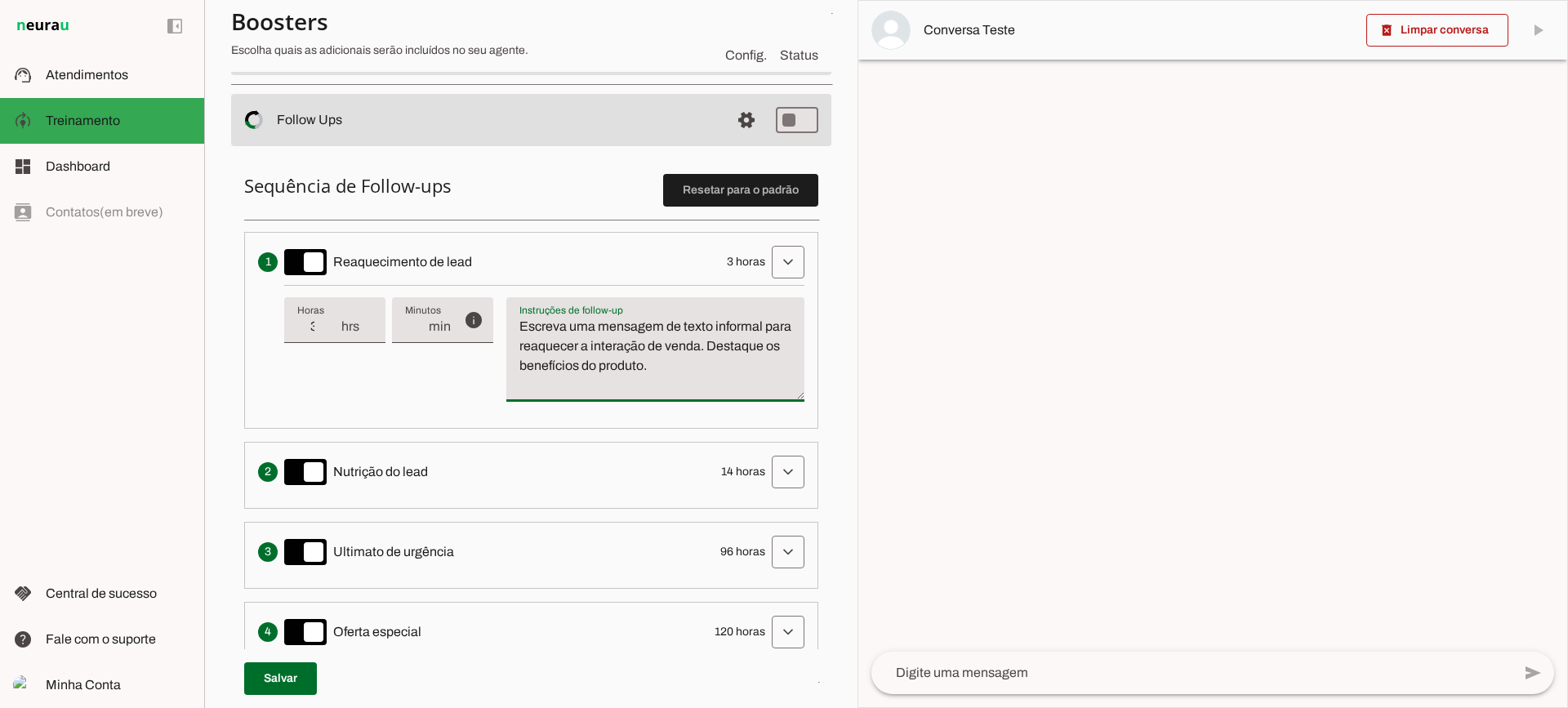
click at [725, 356] on textarea "Escreva uma mensagem de texto informal para reaquecer a interação de venda. Des…" at bounding box center [655, 356] width 298 height 78
drag, startPoint x: 740, startPoint y: 374, endPoint x: 459, endPoint y: 272, distance: 298.9
click at [454, 281] on li "Envia uma mensagem para reengajar leads que pararam de responder, incentivando-…" at bounding box center [531, 330] width 574 height 197
type textarea "Escreva uma mensagem de texto informal para reaquecer a interação de venda. Des…"
drag, startPoint x: 403, startPoint y: 397, endPoint x: 377, endPoint y: 348, distance: 55.5
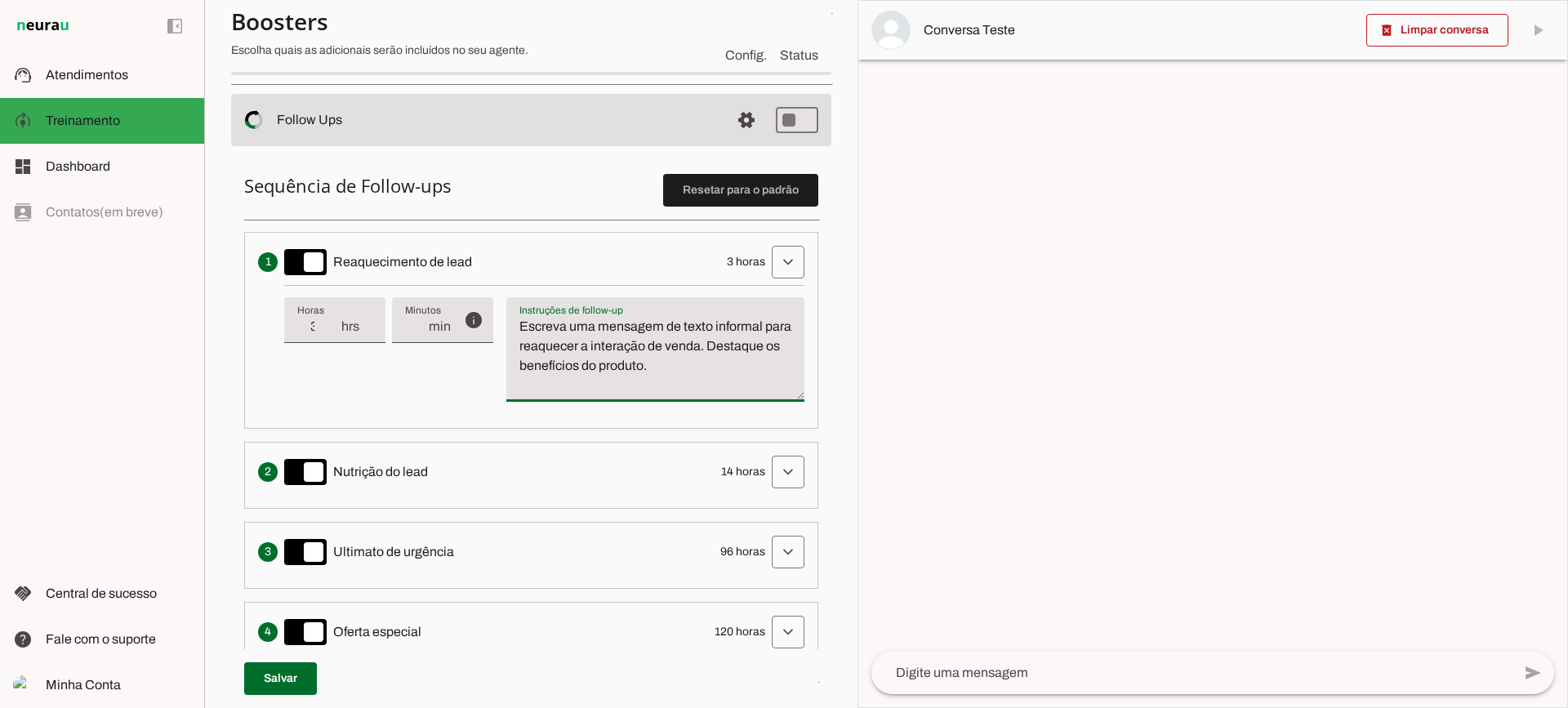
click at [402, 396] on div "info Tempo de atraso / inatividade O tempo de atraso é o tempo de inatividade d…" at bounding box center [544, 349] width 520 height 130
click at [773, 273] on span at bounding box center [787, 262] width 39 height 39
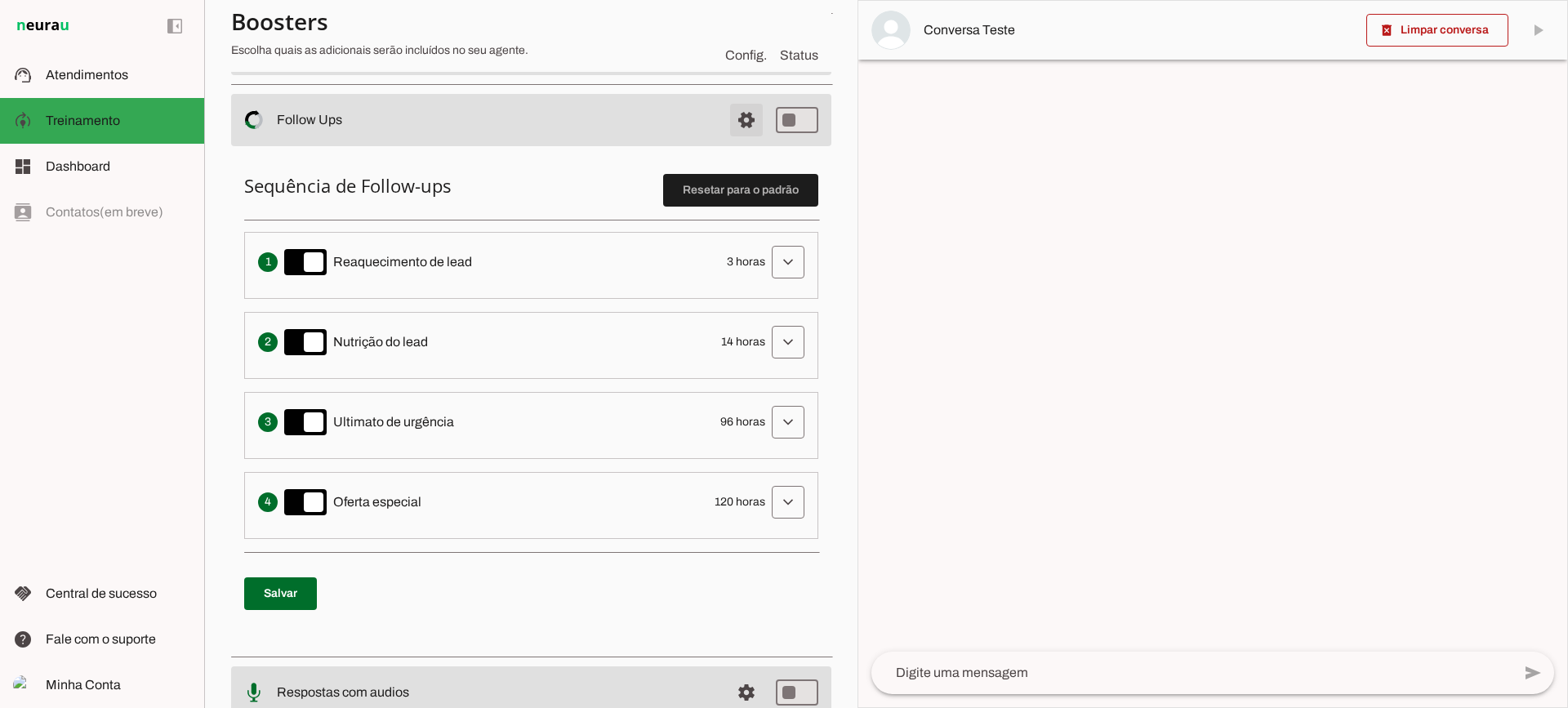
click at [739, 119] on span at bounding box center [746, 120] width 39 height 39
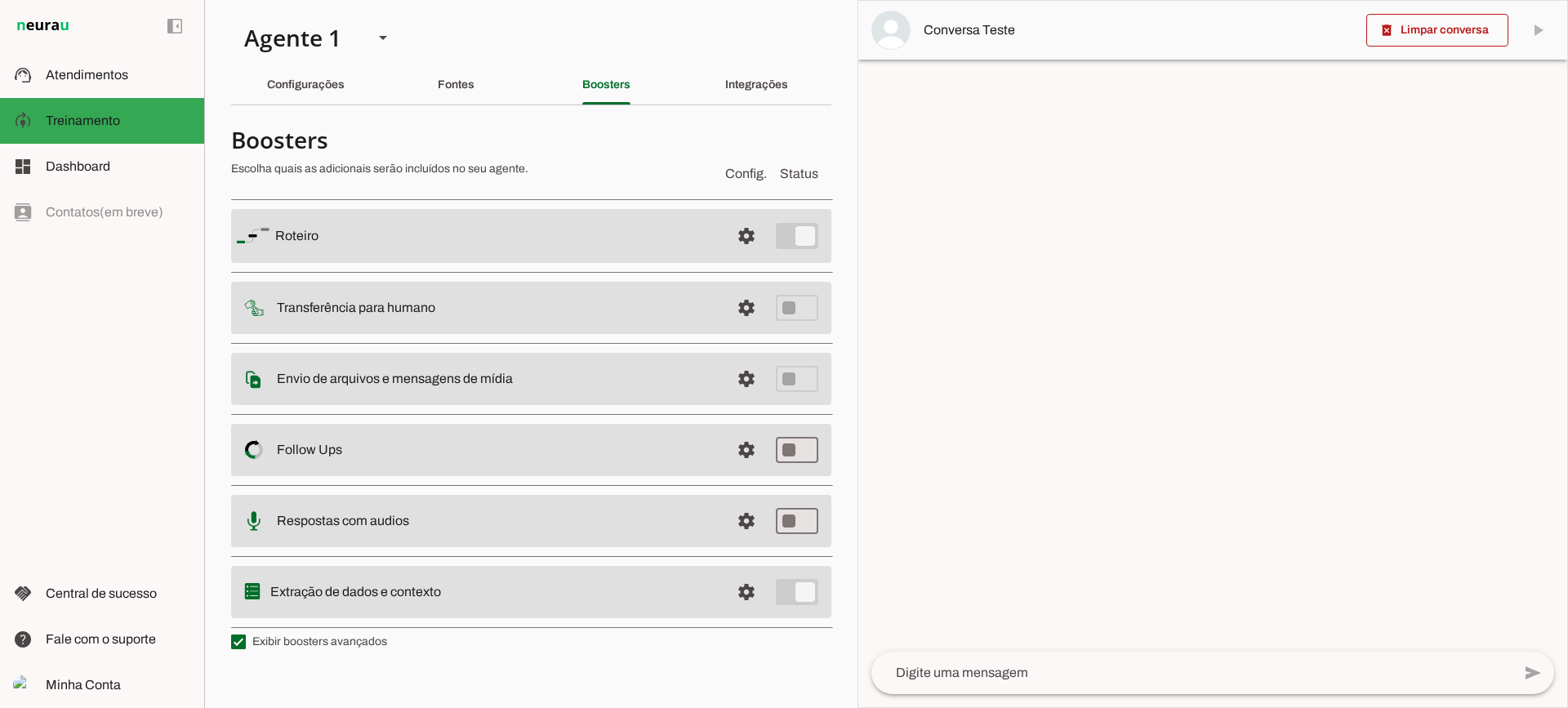
click at [724, 518] on md-item "settings Respostas com audios" at bounding box center [531, 520] width 601 height 52
click at [736, 518] on span at bounding box center [746, 520] width 39 height 39
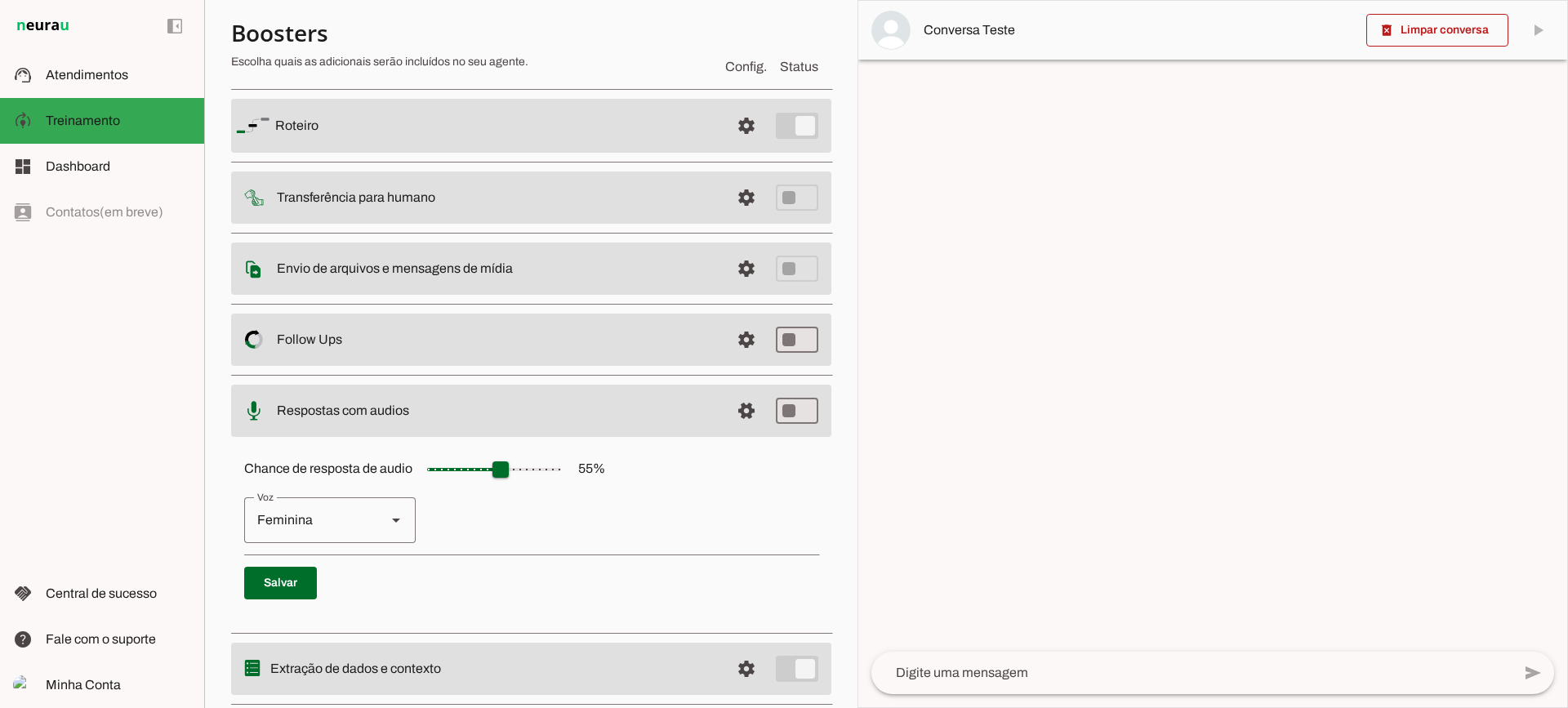
scroll to position [150, 0]
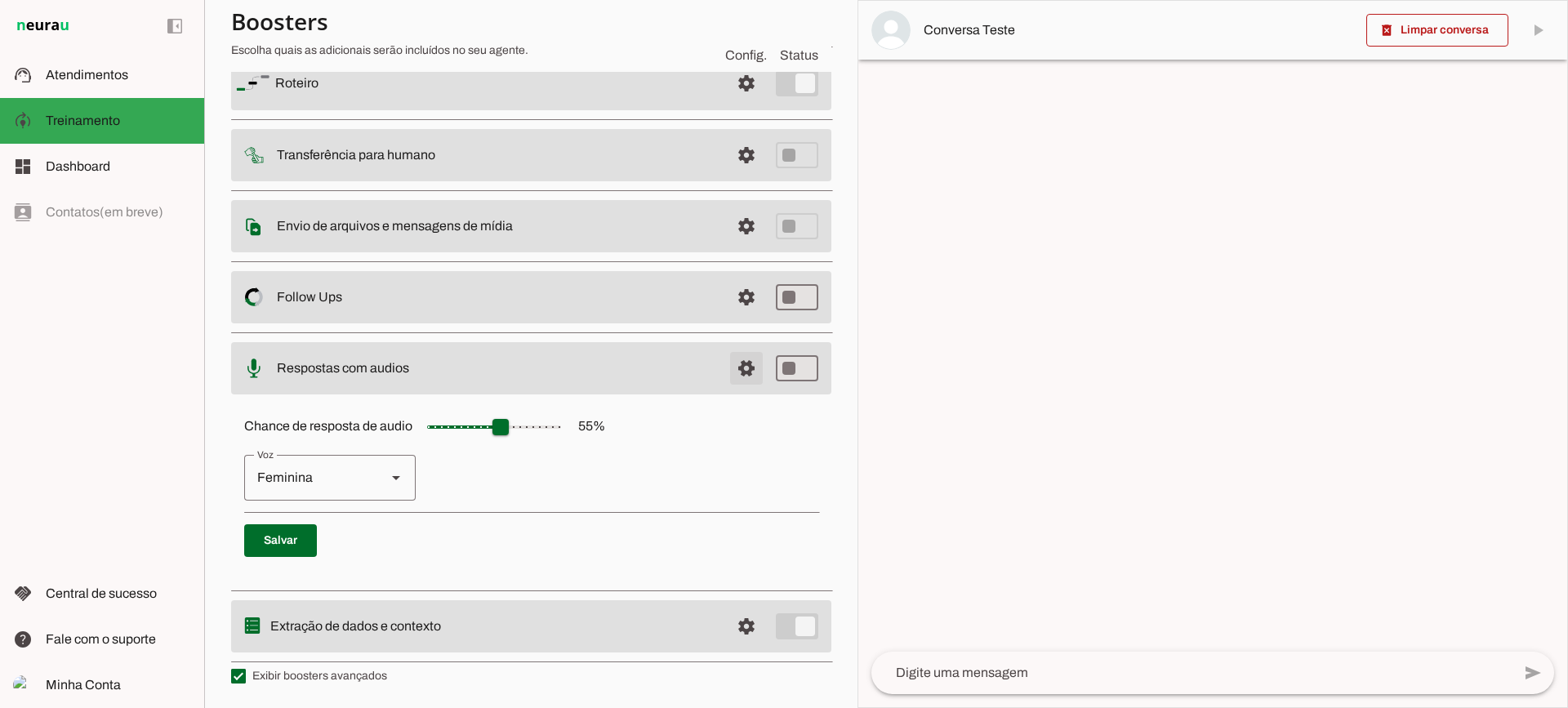
click at [739, 384] on span at bounding box center [746, 368] width 39 height 39
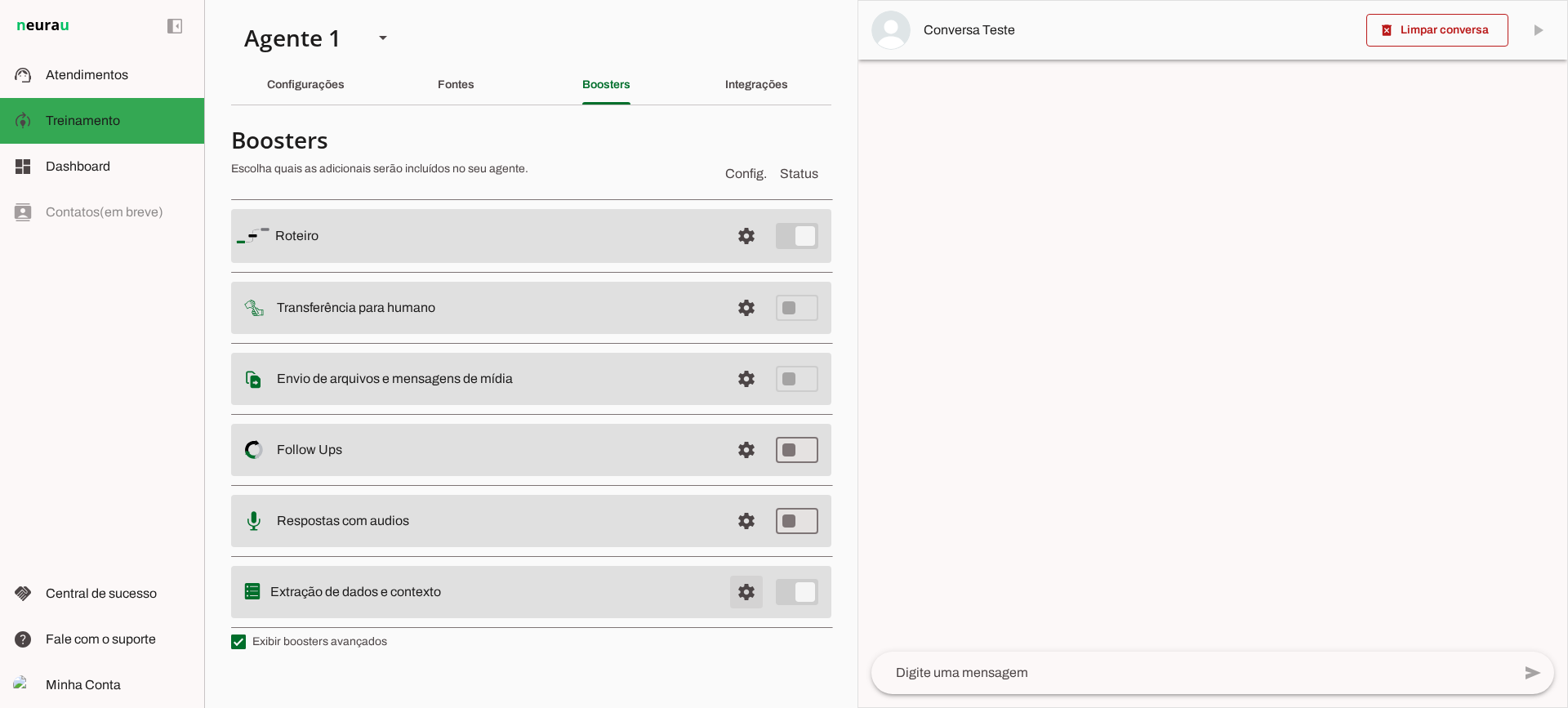
click at [741, 601] on span at bounding box center [746, 592] width 39 height 39
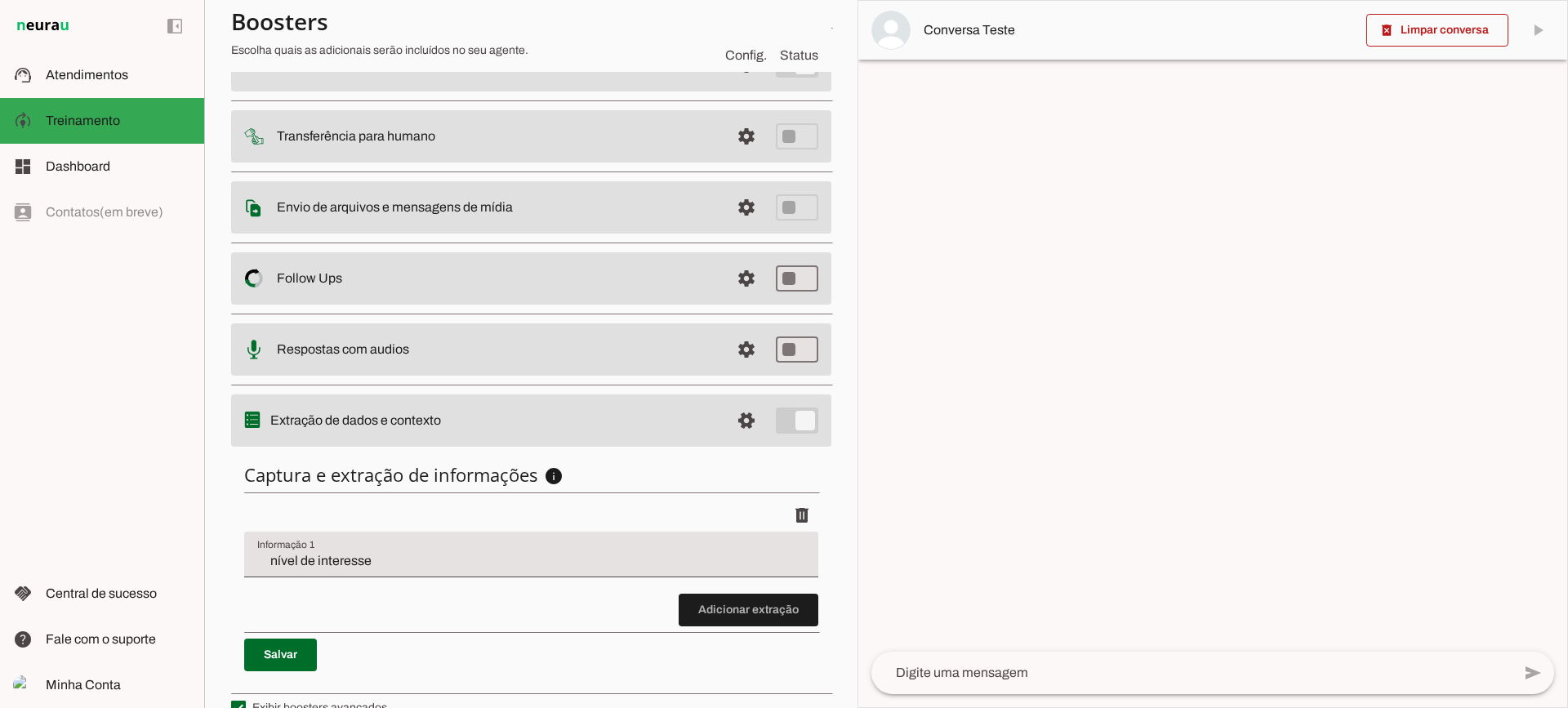
scroll to position [200, 0]
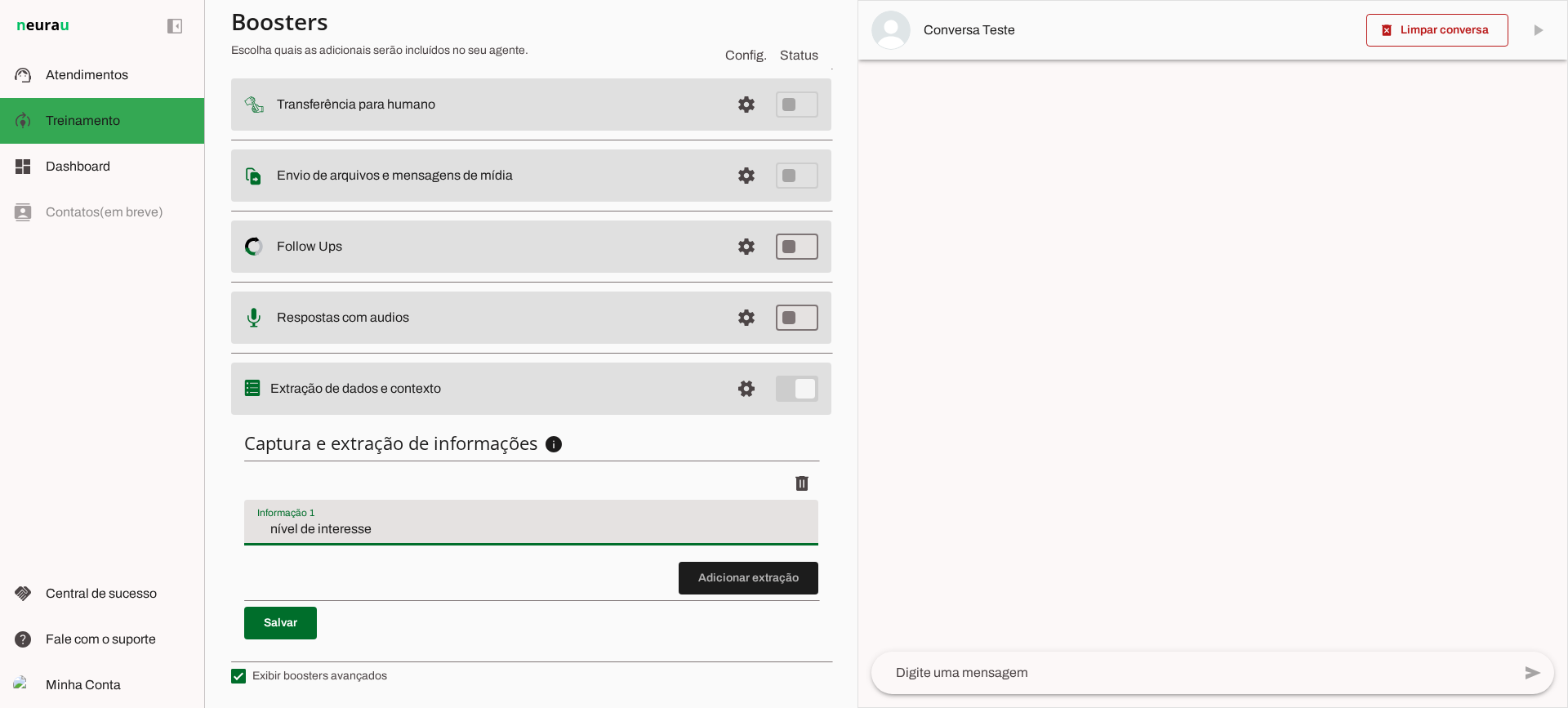
click at [315, 528] on input "nível de interesse" at bounding box center [530, 530] width 548 height 20
click at [744, 588] on span at bounding box center [748, 577] width 140 height 39
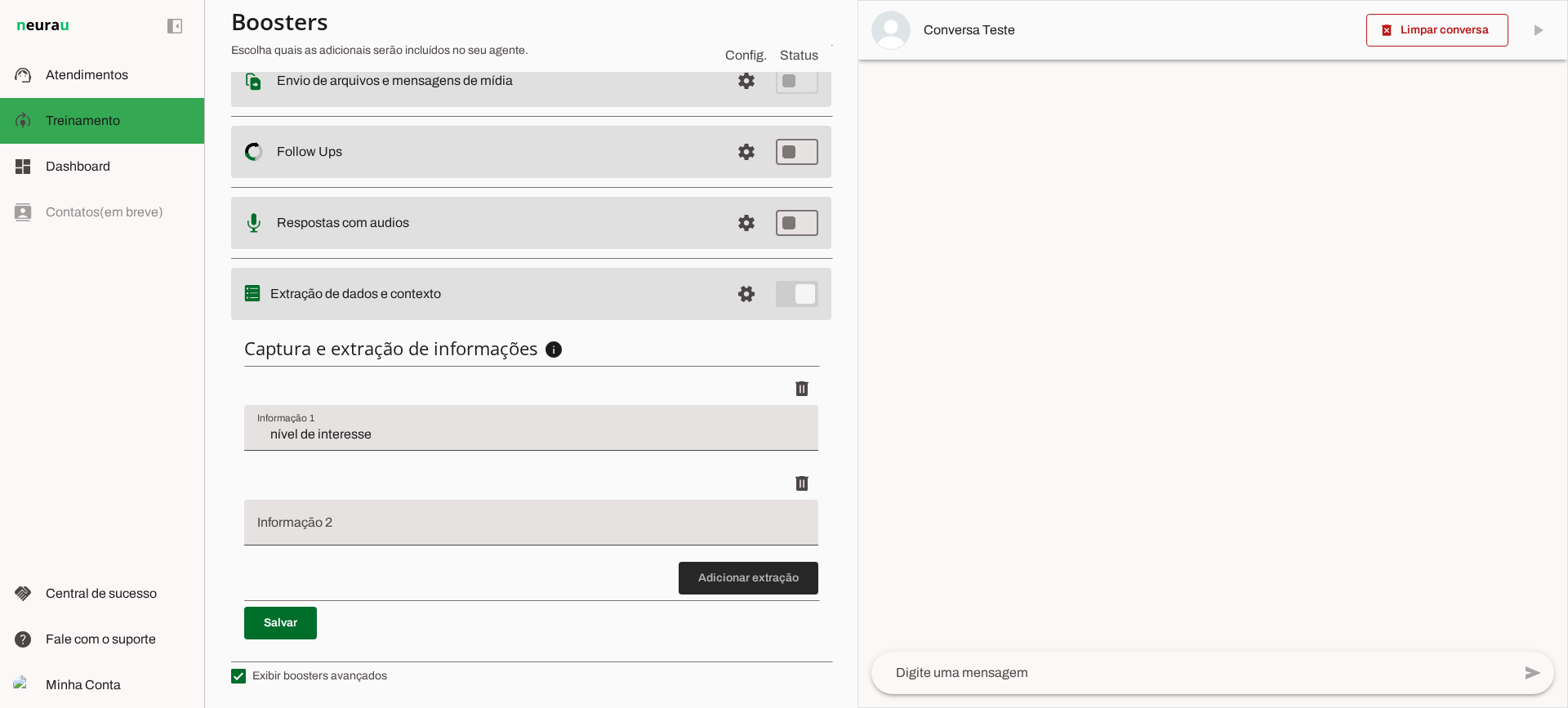
click at [764, 566] on span at bounding box center [748, 577] width 140 height 39
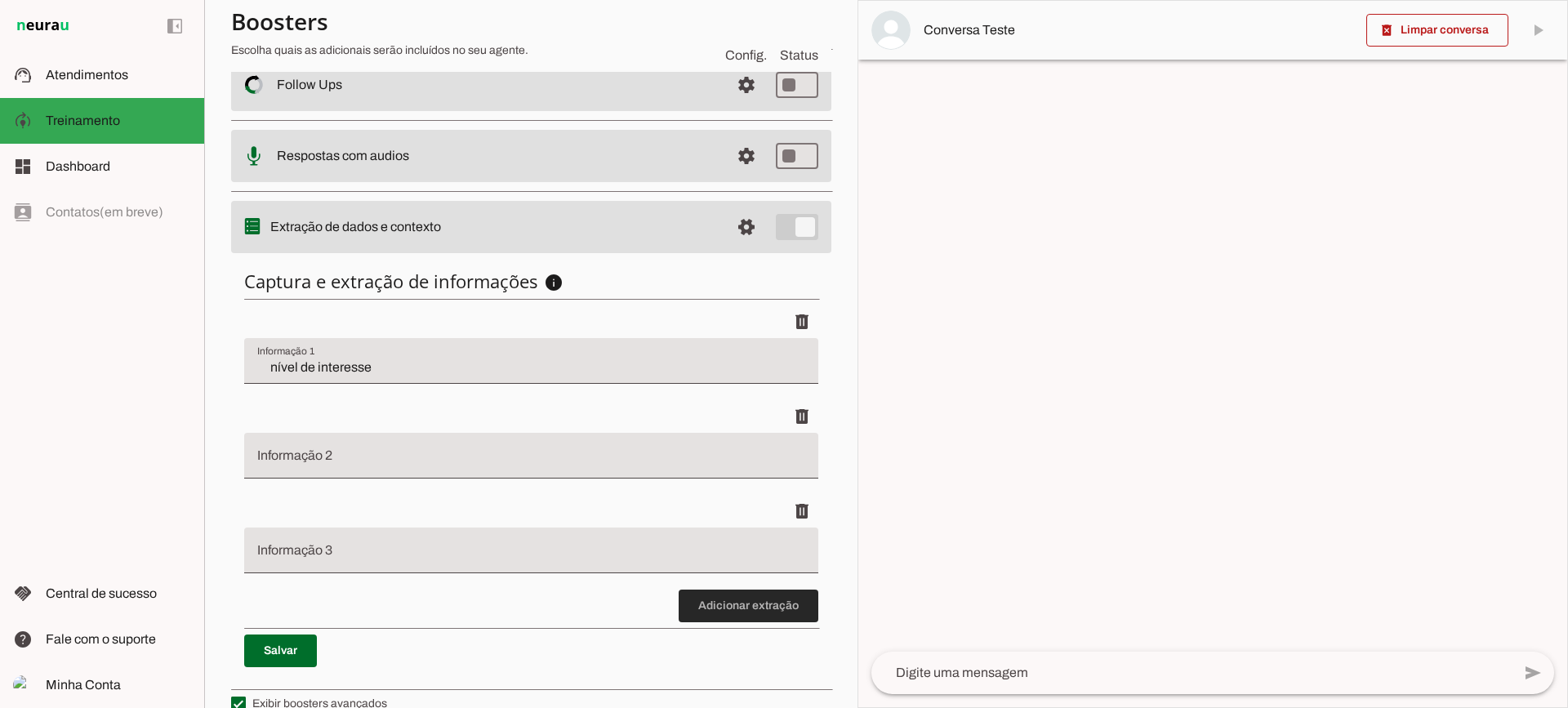
scroll to position [390, 0]
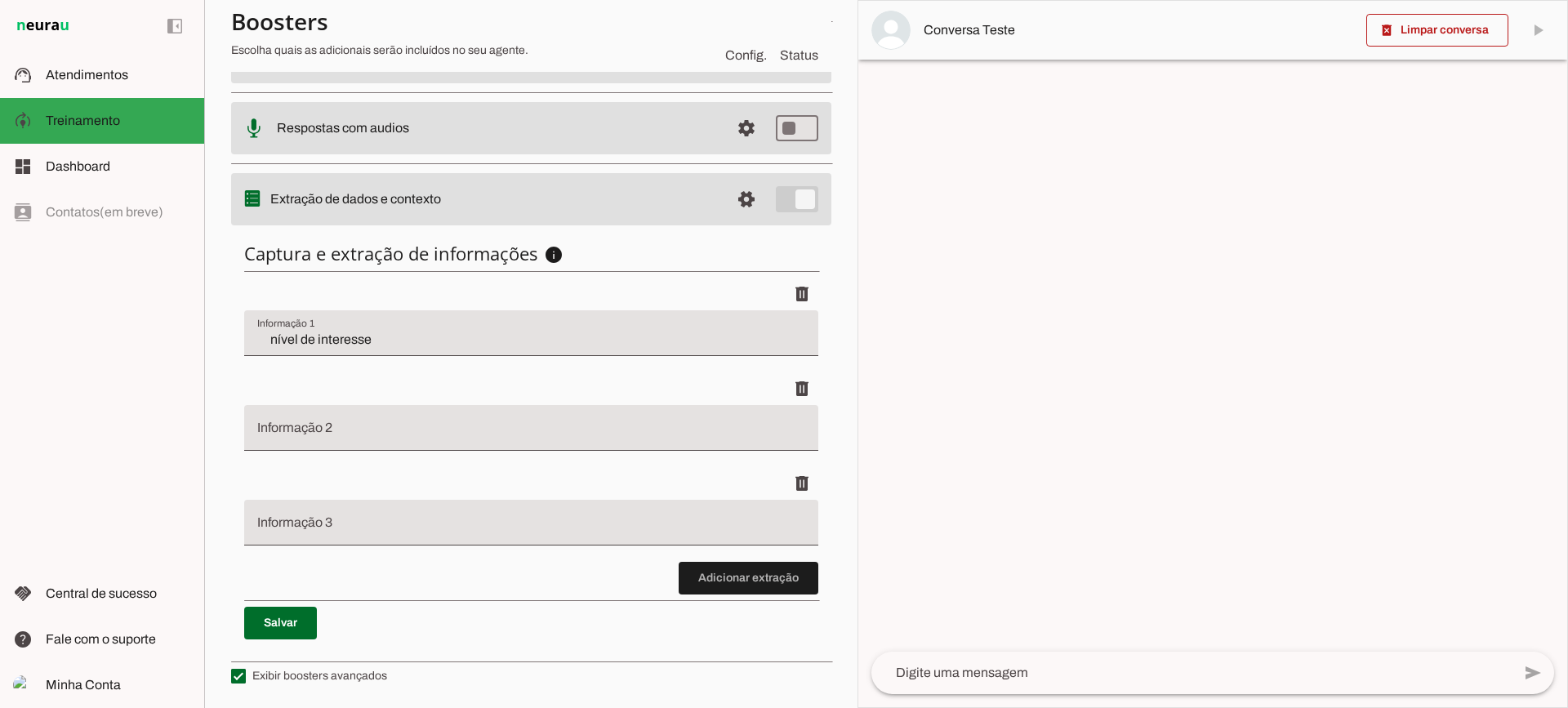
click at [710, 557] on li "delete" at bounding box center [531, 515] width 574 height 95
click at [715, 576] on span at bounding box center [748, 577] width 140 height 39
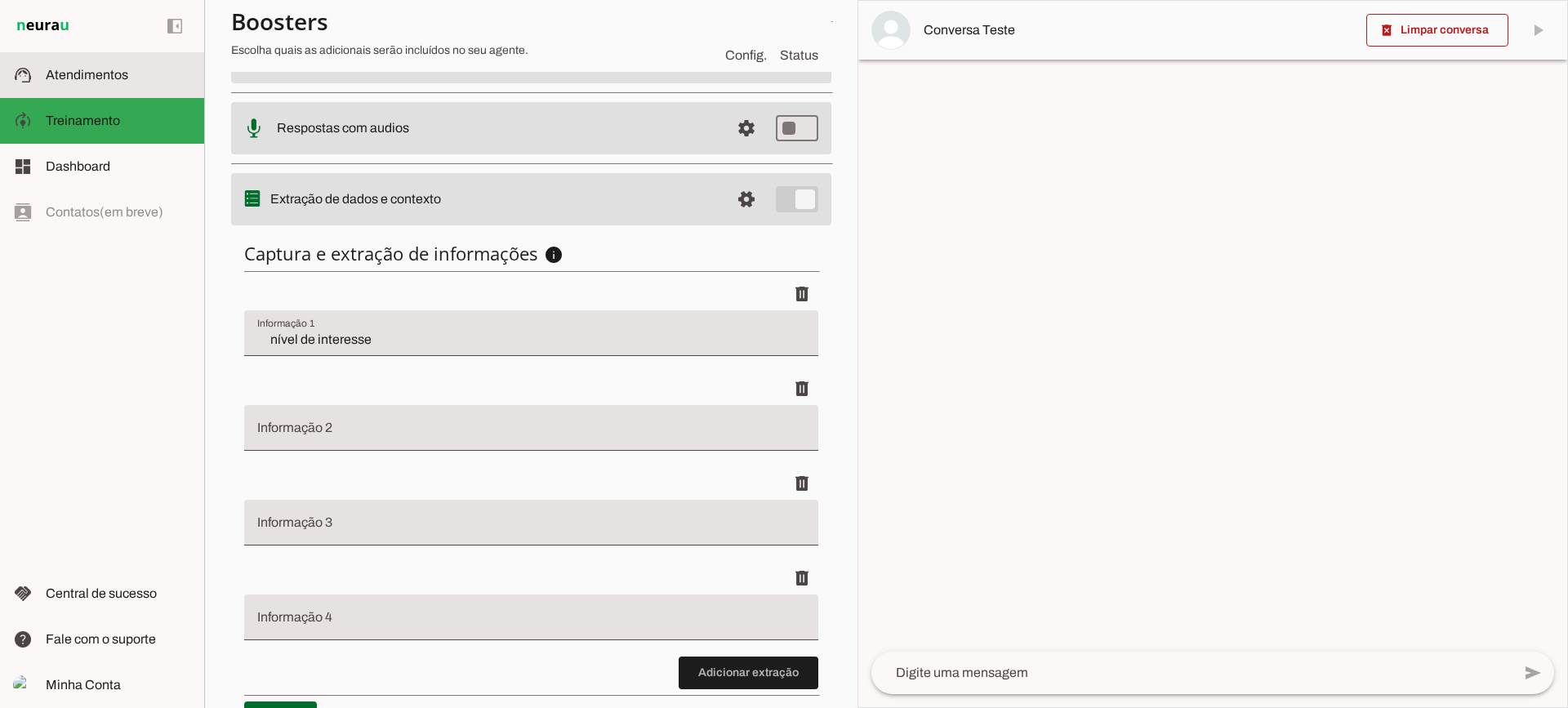
click at [74, 72] on span "Atendimentos" at bounding box center [87, 74] width 83 height 14
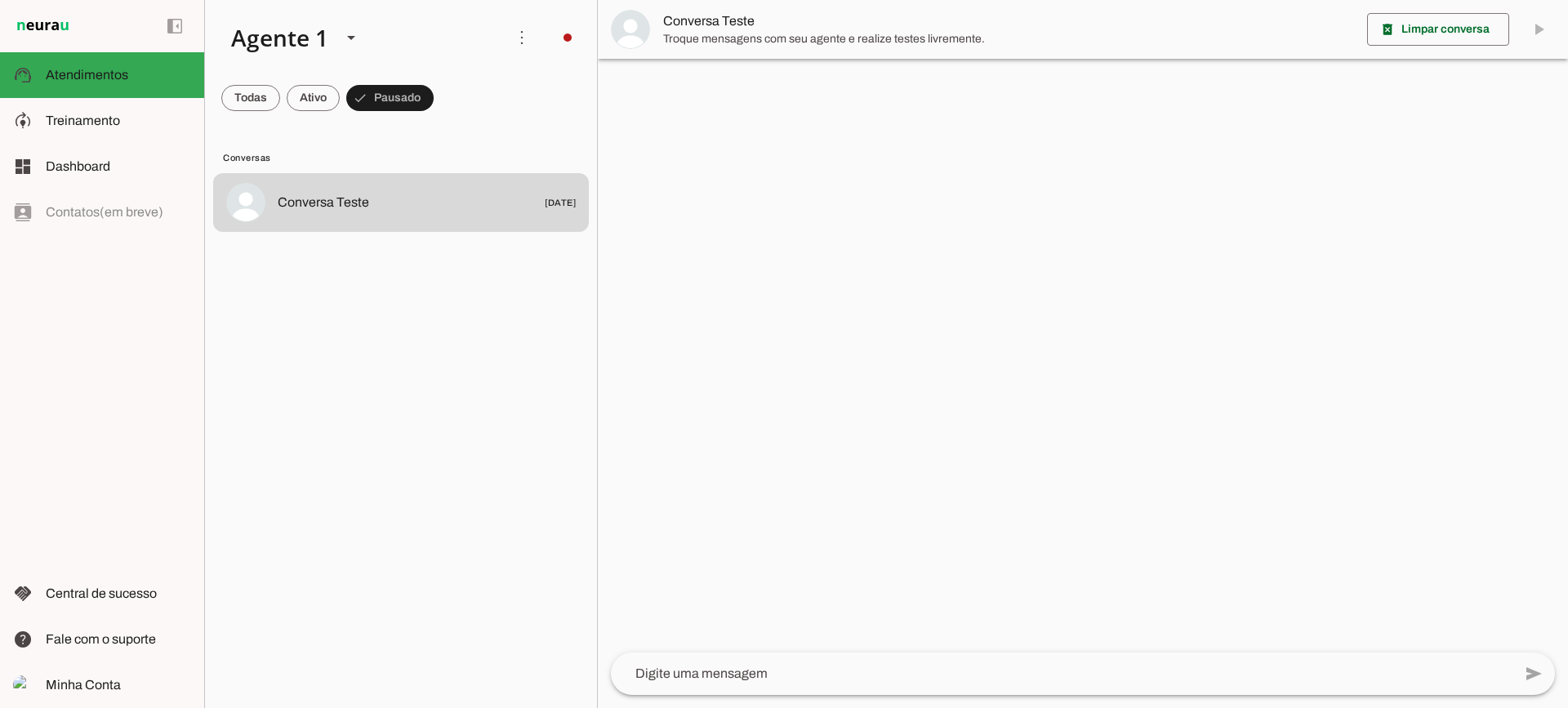
click at [708, 31] on span "Troque mensagens com seu agente e realize testes livremente." at bounding box center [1009, 40] width 691 height 17
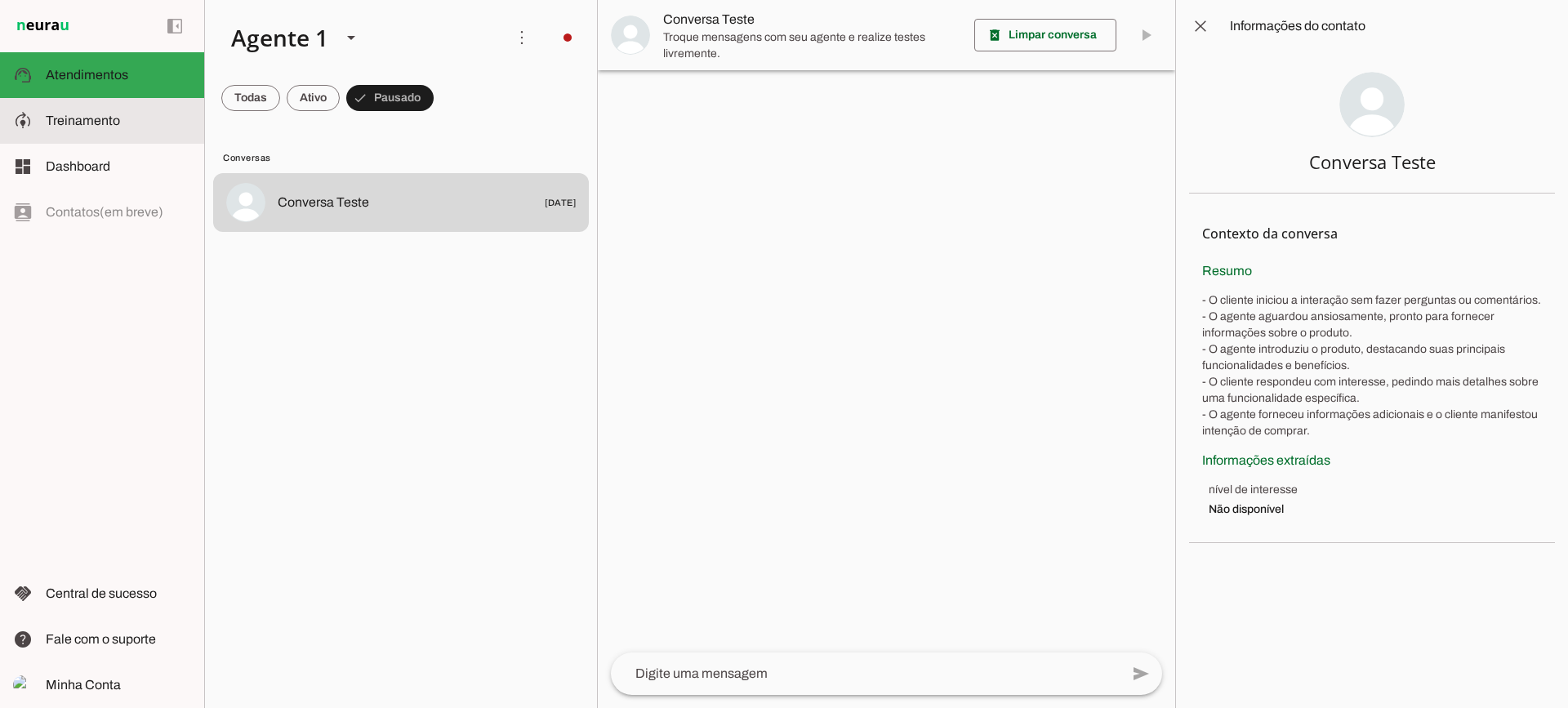
click at [164, 103] on md-item "model_training Treinamento Treinamento" at bounding box center [102, 121] width 204 height 45
